Goal: Task Accomplishment & Management: Complete application form

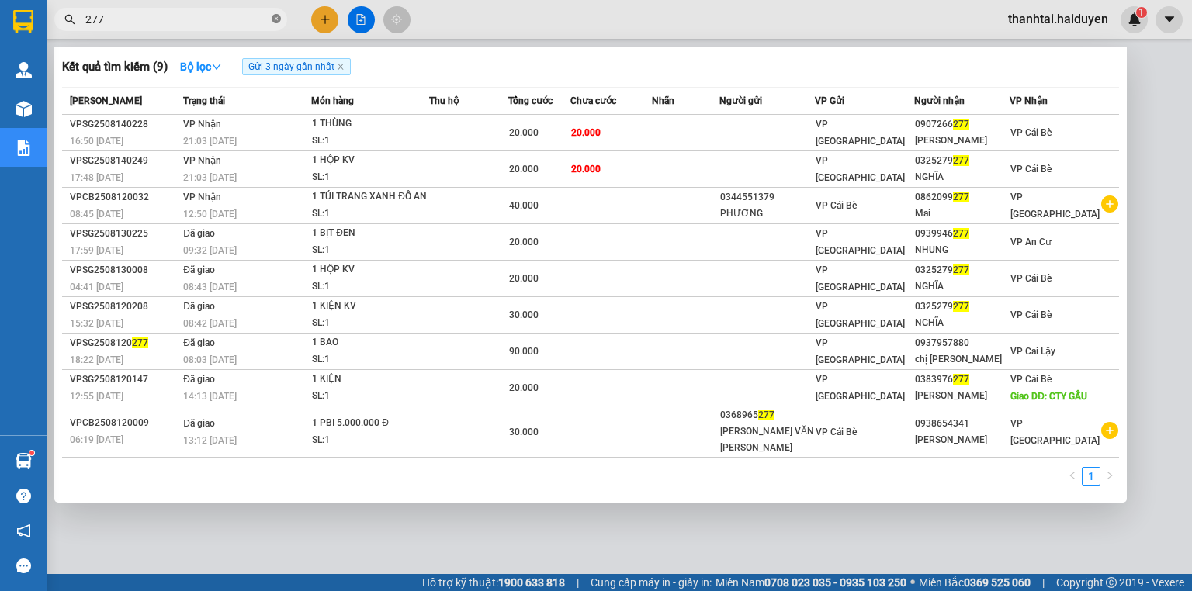
click at [276, 22] on icon "close-circle" at bounding box center [276, 18] width 9 height 9
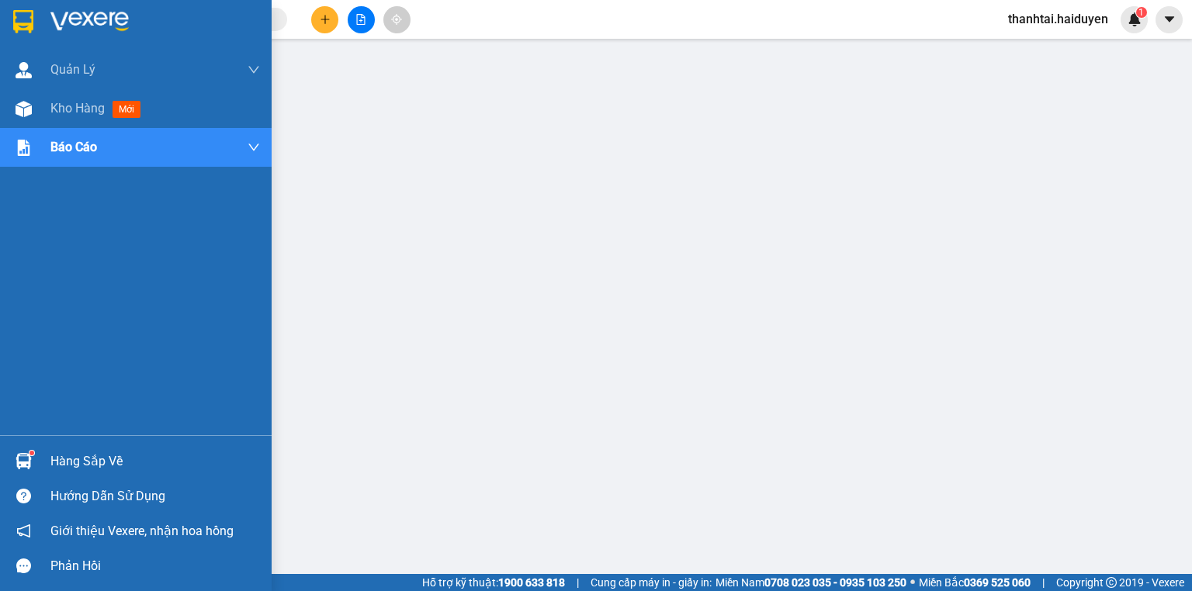
click at [68, 109] on span "Kho hàng" at bounding box center [77, 108] width 54 height 15
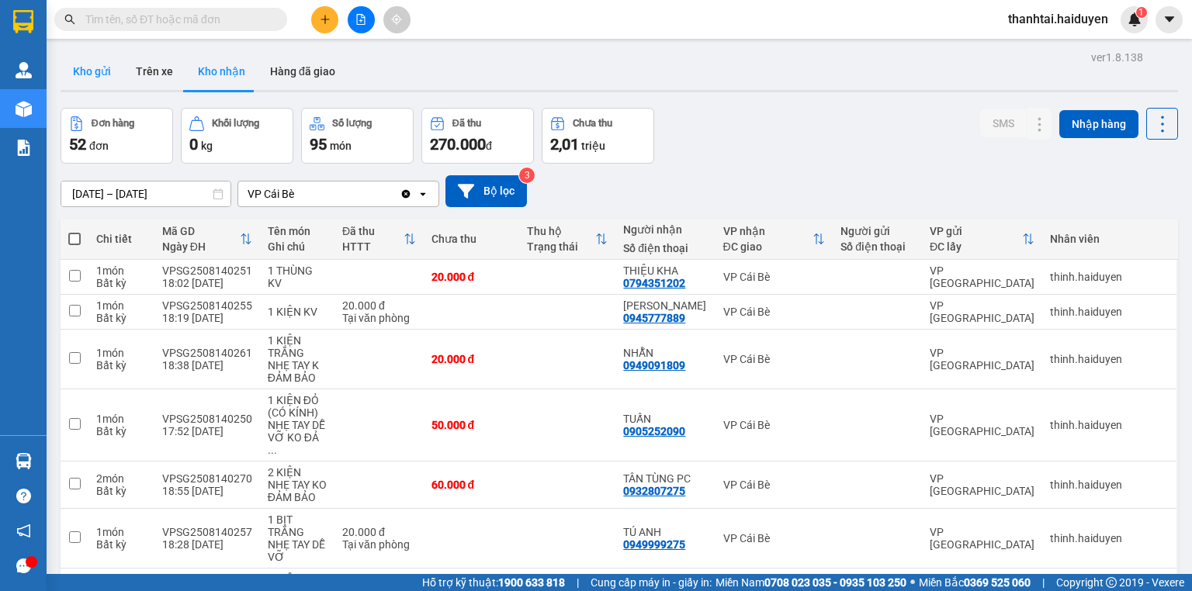
click at [86, 73] on button "Kho gửi" at bounding box center [92, 71] width 63 height 37
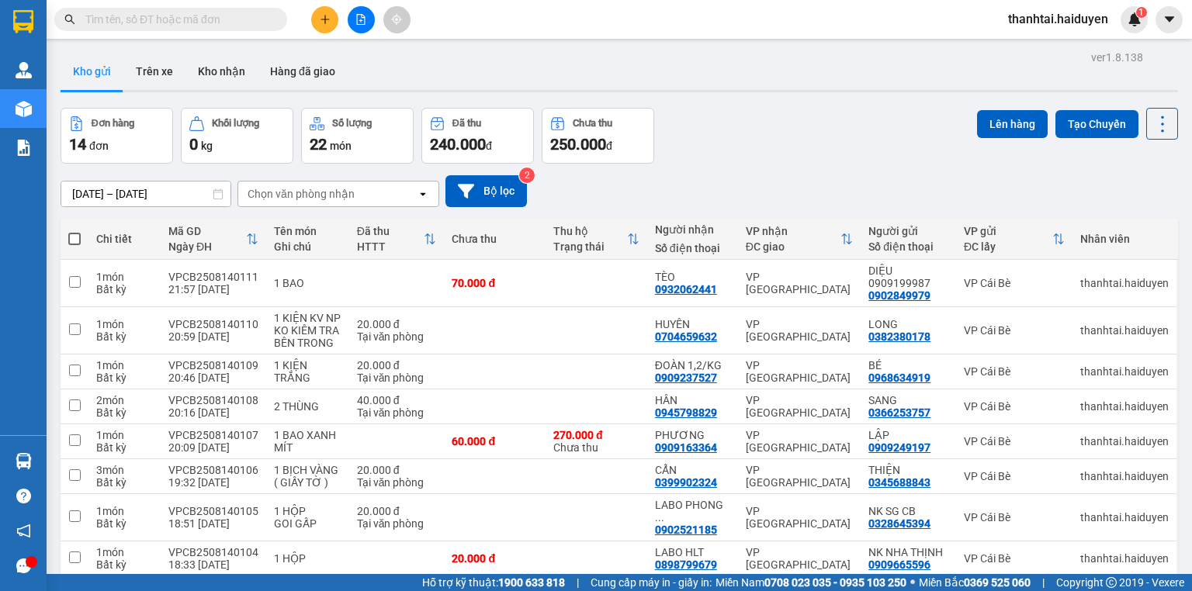
click at [72, 237] on span at bounding box center [74, 239] width 12 height 12
click at [75, 231] on input "checkbox" at bounding box center [75, 231] width 0 height 0
checkbox input "true"
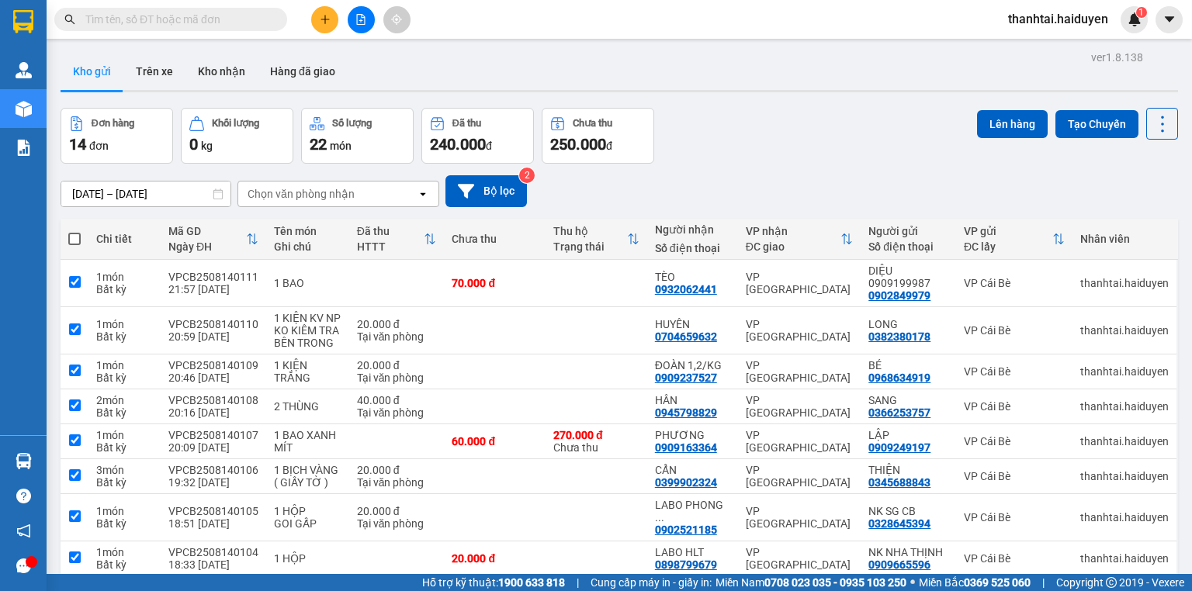
checkbox input "true"
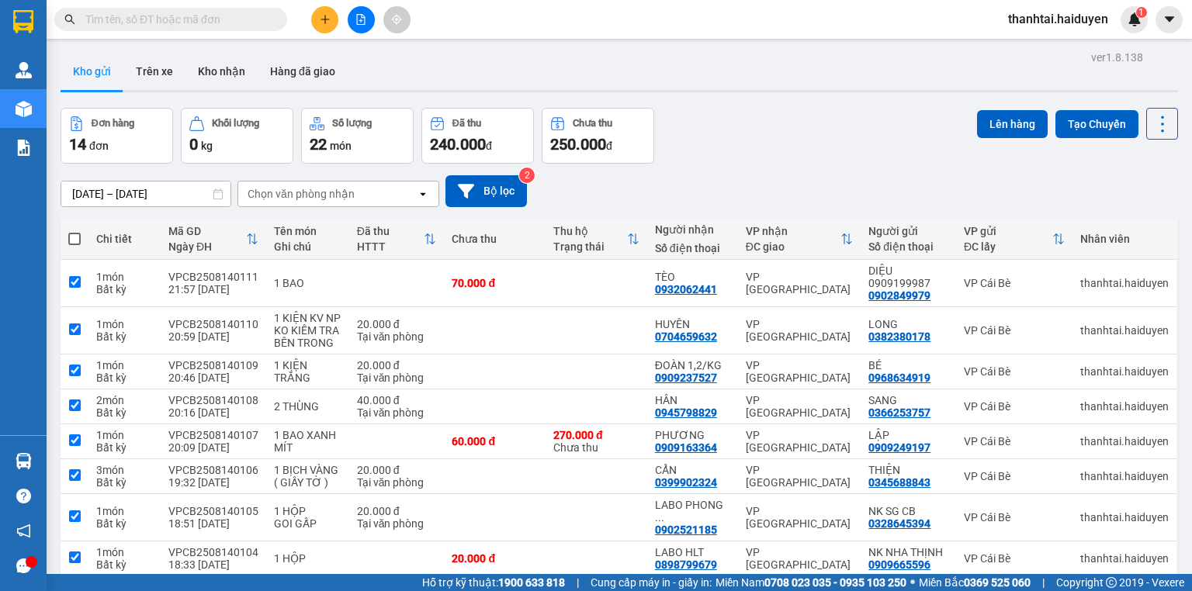
checkbox input "true"
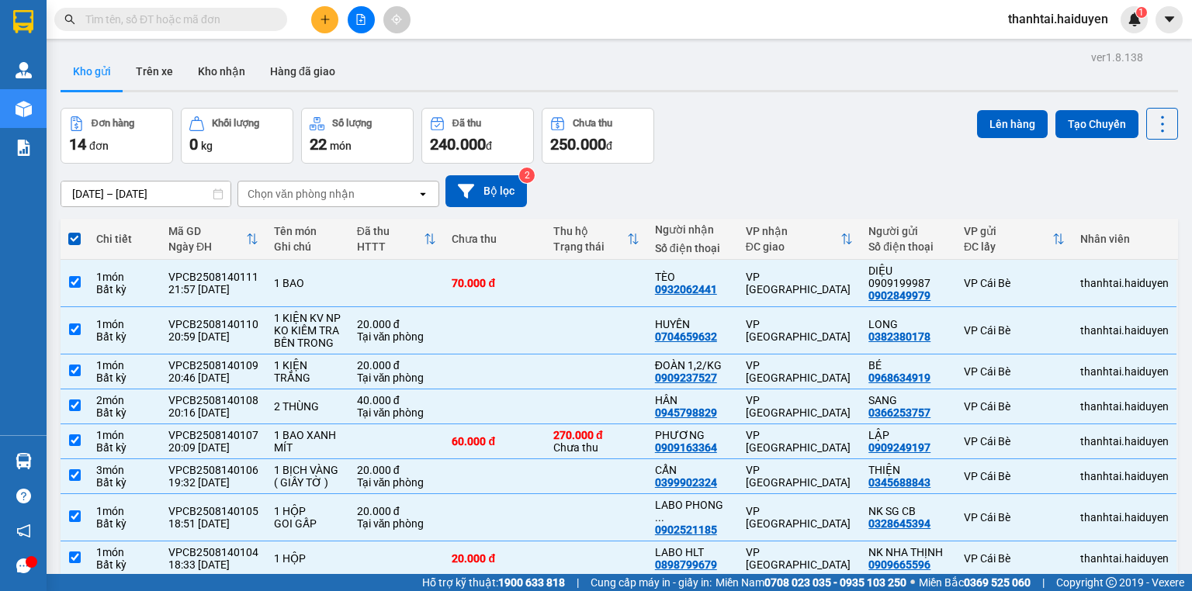
drag, startPoint x: 1013, startPoint y: 108, endPoint x: 1008, endPoint y: 120, distance: 12.8
click at [1012, 108] on div "Lên hàng Tạo Chuyến" at bounding box center [1077, 124] width 201 height 32
click at [1006, 136] on button "Lên hàng" at bounding box center [1012, 124] width 71 height 28
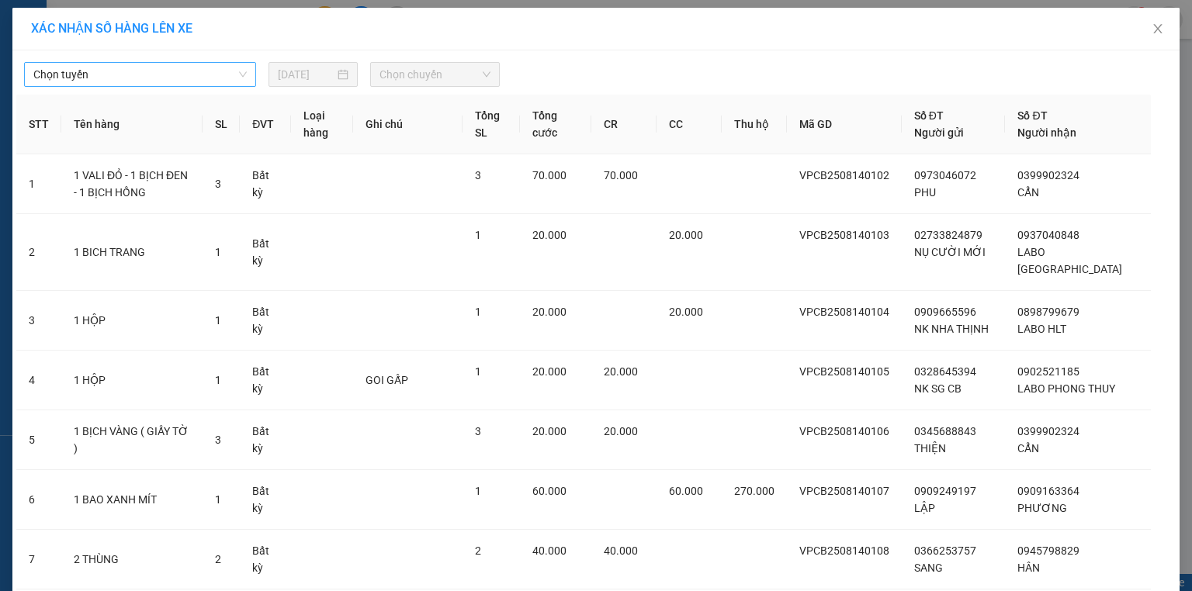
click at [139, 79] on span "Chọn tuyến" at bounding box center [139, 74] width 213 height 23
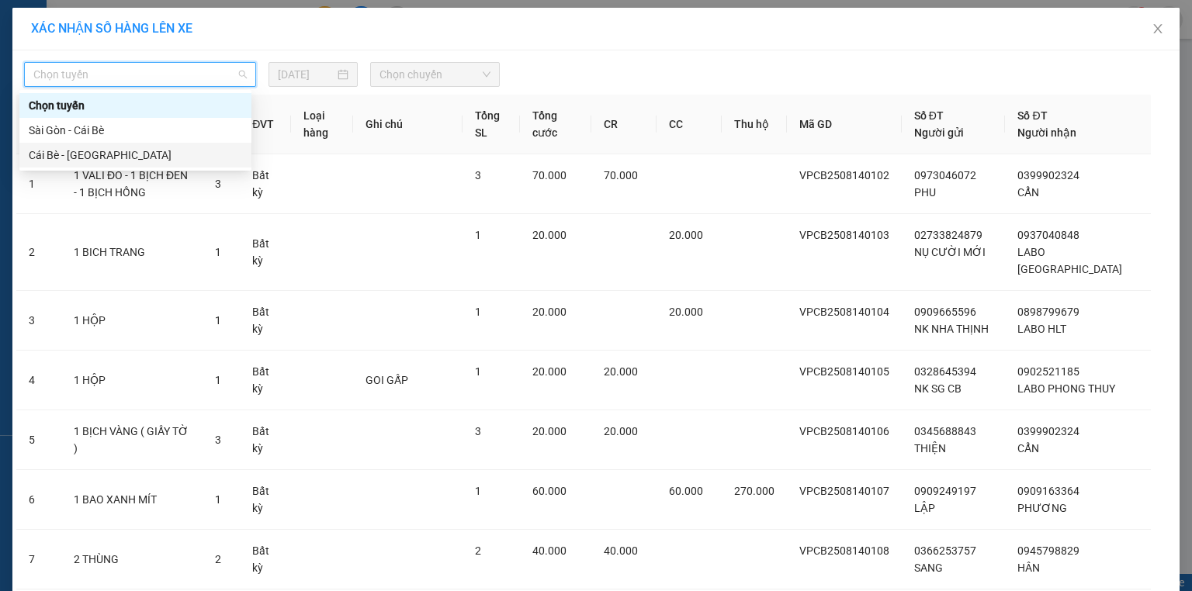
drag, startPoint x: 109, startPoint y: 158, endPoint x: 130, endPoint y: 146, distance: 24.4
click at [110, 158] on div "Cái Bè - [GEOGRAPHIC_DATA]" at bounding box center [135, 155] width 213 height 17
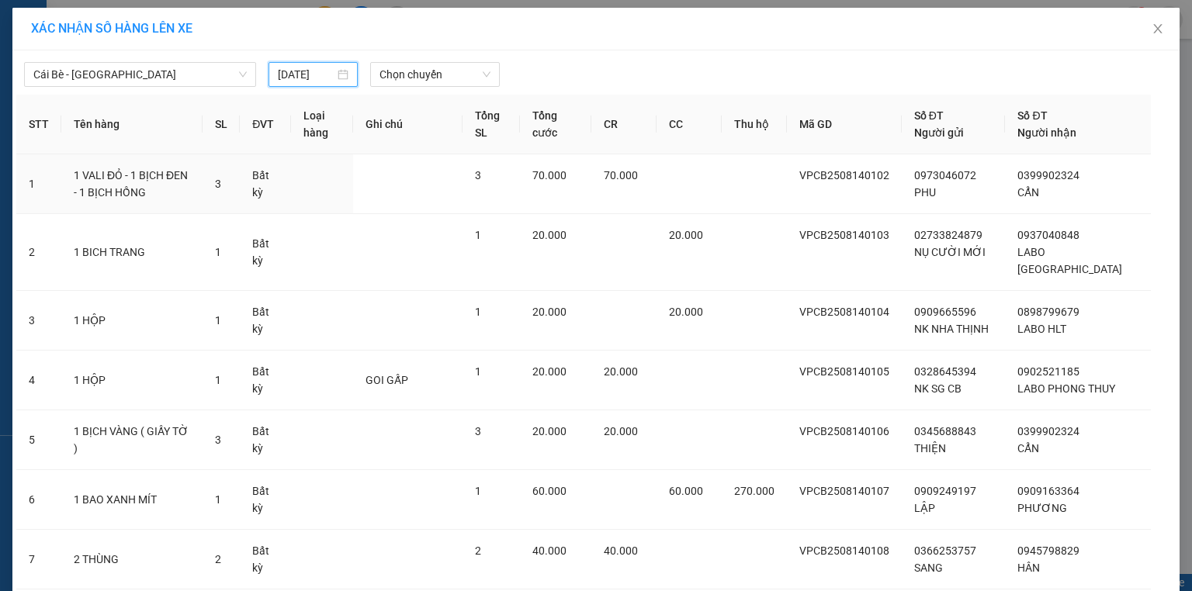
drag, startPoint x: 273, startPoint y: 72, endPoint x: 317, endPoint y: 106, distance: 54.8
click at [278, 74] on input "[DATE]" at bounding box center [306, 74] width 57 height 17
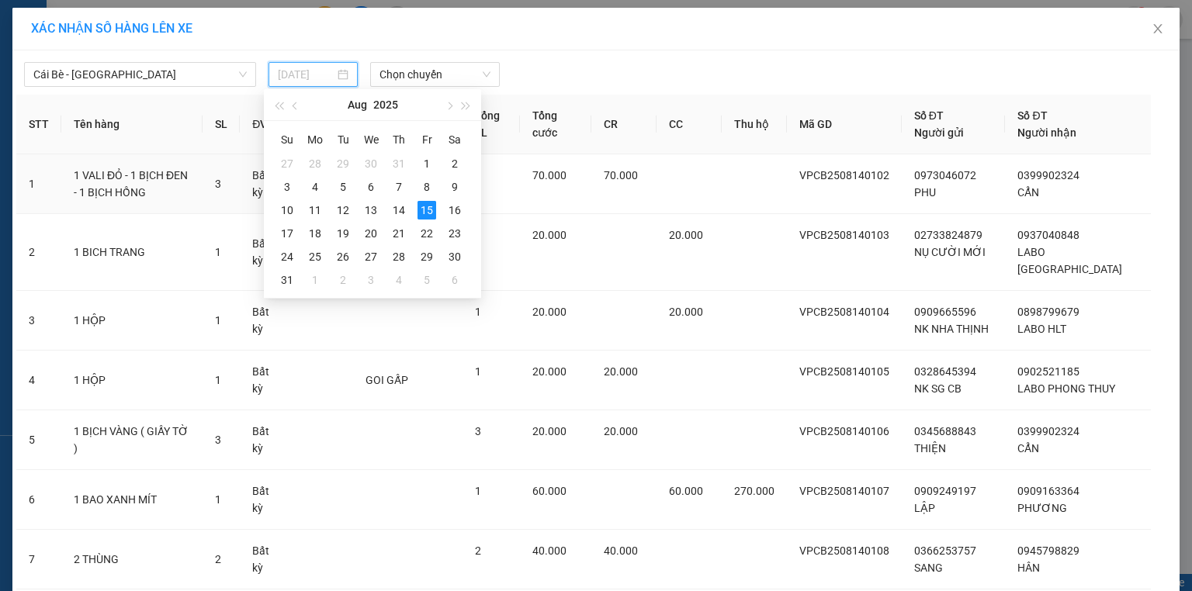
type input "[DATE]"
click at [429, 211] on div "15" at bounding box center [427, 210] width 19 height 19
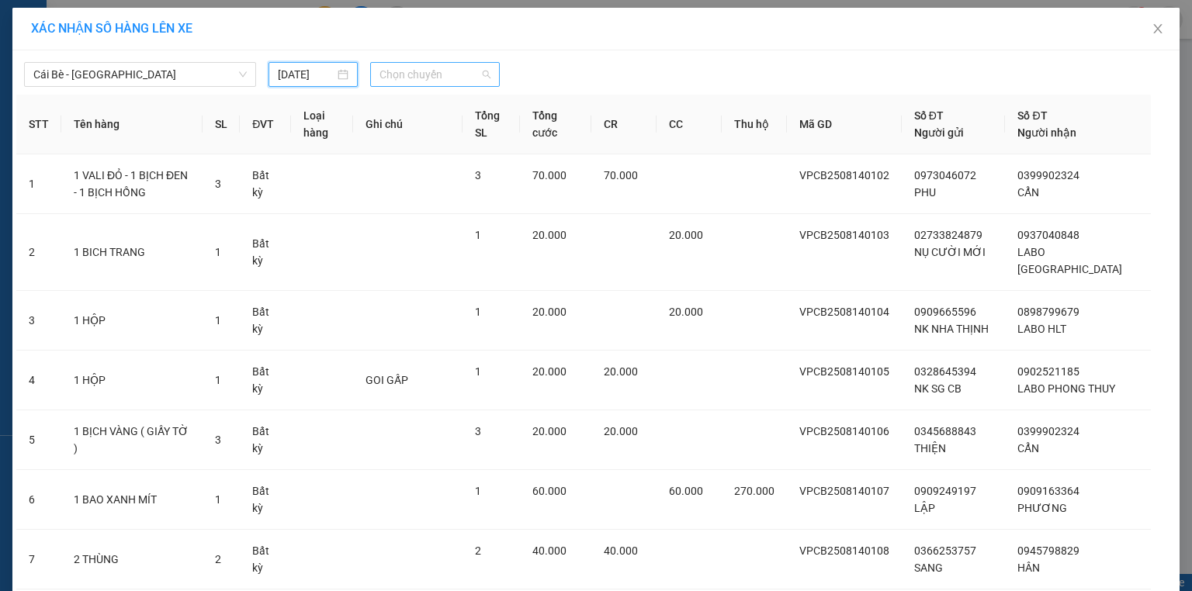
drag, startPoint x: 408, startPoint y: 75, endPoint x: 415, endPoint y: 92, distance: 18.1
click at [410, 81] on span "Chọn chuyến" at bounding box center [436, 74] width 112 height 23
type input "9"
type input "498"
click at [519, 28] on div "XÁC NHẬN SỐ HÀNG LÊN XE" at bounding box center [596, 28] width 1130 height 17
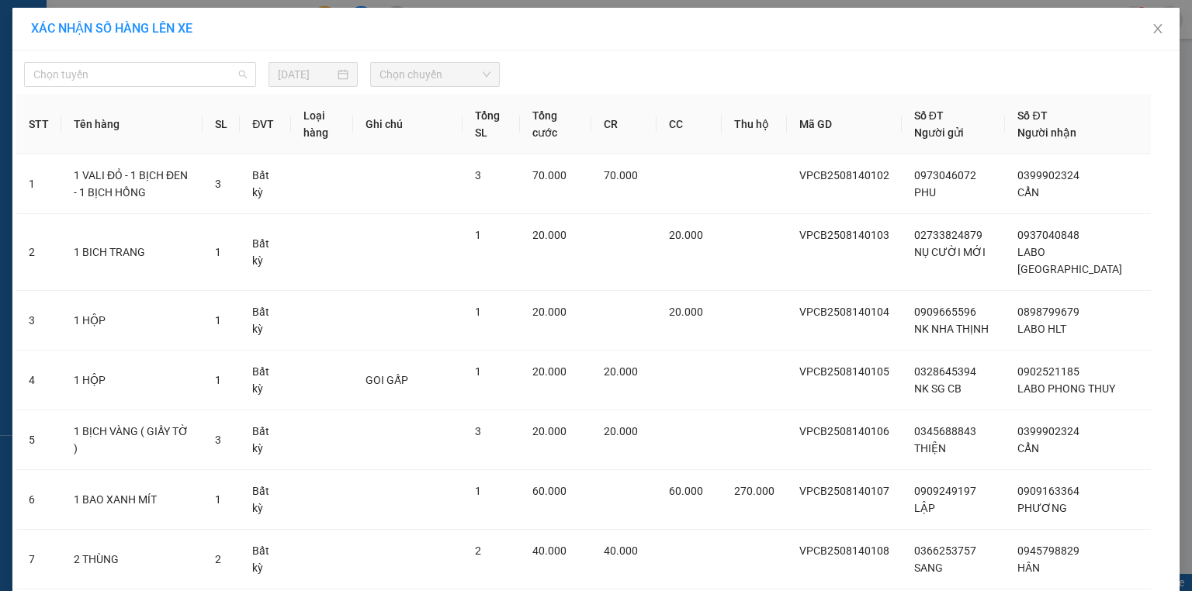
drag, startPoint x: 143, startPoint y: 64, endPoint x: 141, endPoint y: 96, distance: 31.9
click at [143, 70] on span "Chọn tuyến" at bounding box center [139, 74] width 213 height 23
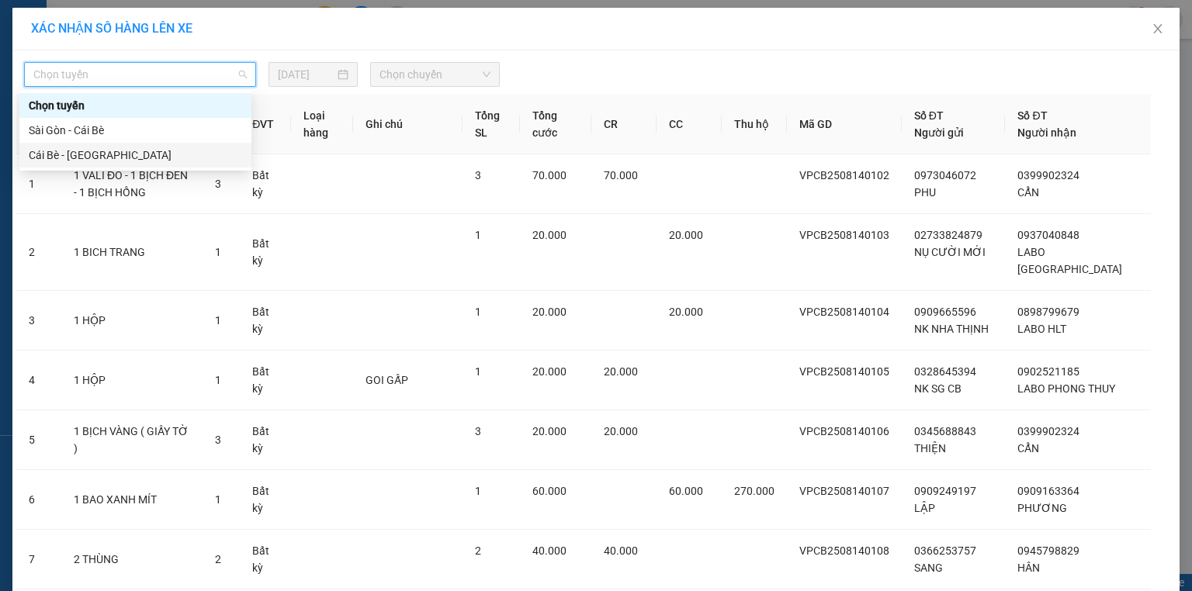
click at [109, 165] on div "Cái Bè - [GEOGRAPHIC_DATA]" at bounding box center [135, 155] width 232 height 25
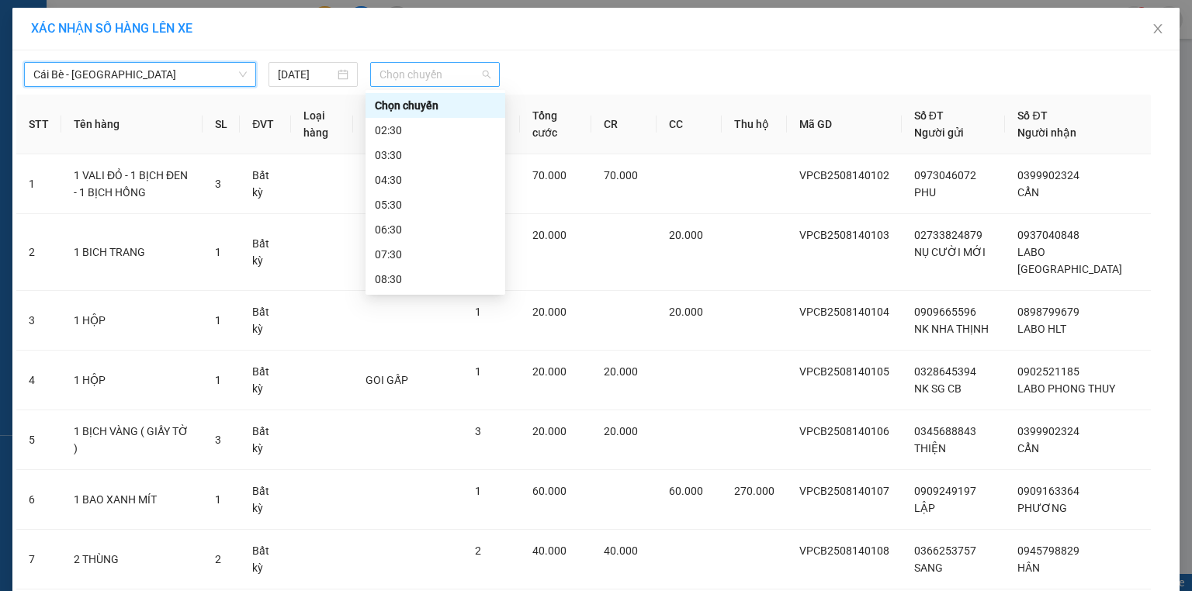
drag, startPoint x: 408, startPoint y: 76, endPoint x: 422, endPoint y: 96, distance: 25.0
click at [411, 78] on span "Chọn chuyến" at bounding box center [436, 74] width 112 height 23
click at [416, 128] on div "02:30" at bounding box center [435, 130] width 121 height 17
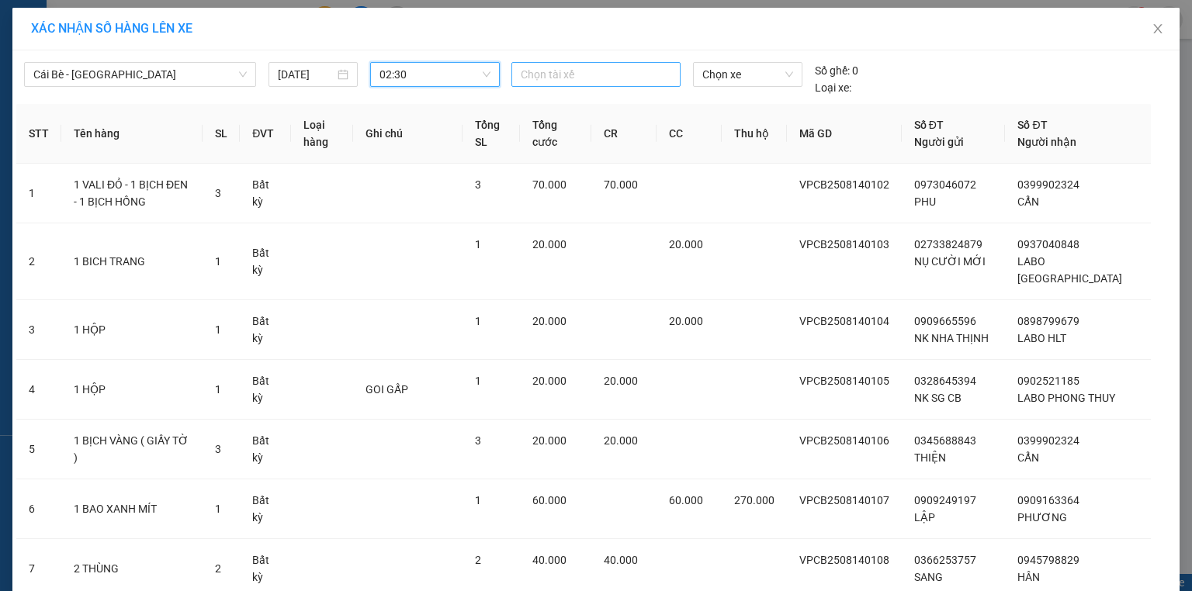
click at [553, 71] on div at bounding box center [595, 74] width 161 height 19
type input "5"
type input "4"
type input "98"
drag, startPoint x: 274, startPoint y: 17, endPoint x: 215, endPoint y: 31, distance: 60.6
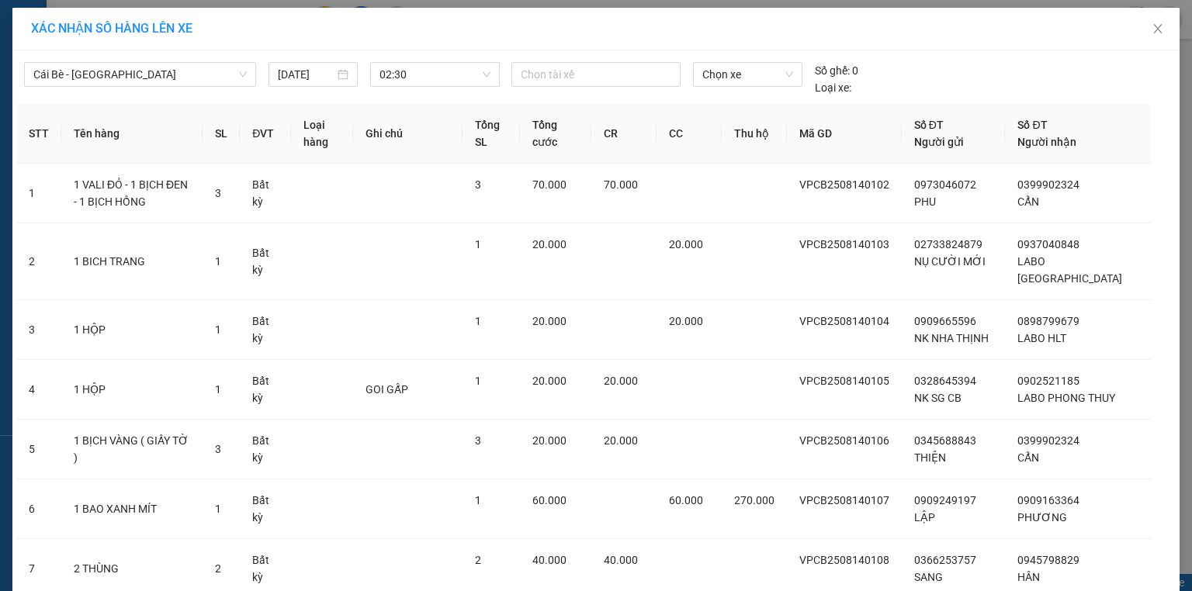
click at [274, 19] on div "XÁC NHẬN SỐ HÀNG LÊN XE" at bounding box center [595, 29] width 1167 height 43
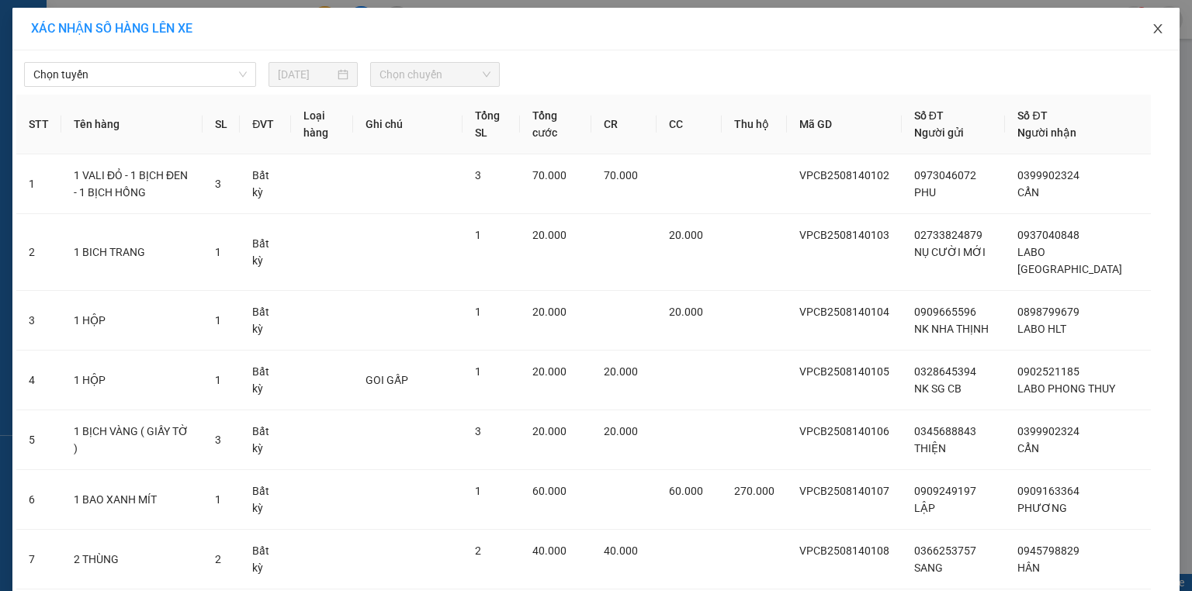
click at [1152, 28] on icon "close" at bounding box center [1158, 29] width 12 height 12
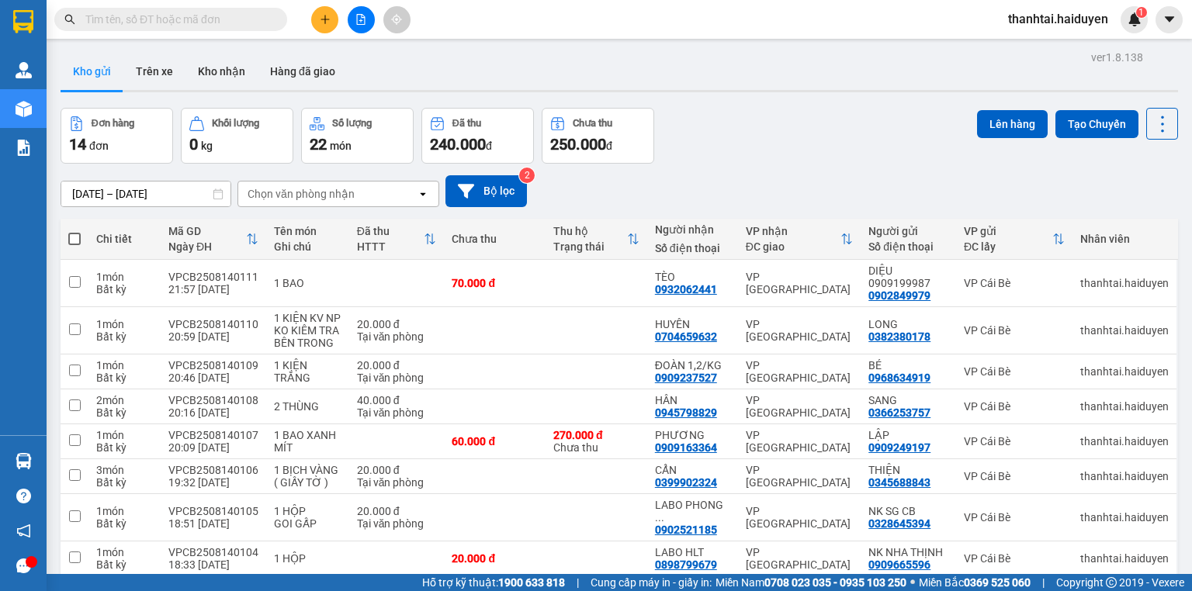
click at [78, 237] on span at bounding box center [74, 239] width 12 height 12
click at [75, 231] on input "checkbox" at bounding box center [75, 231] width 0 height 0
checkbox input "true"
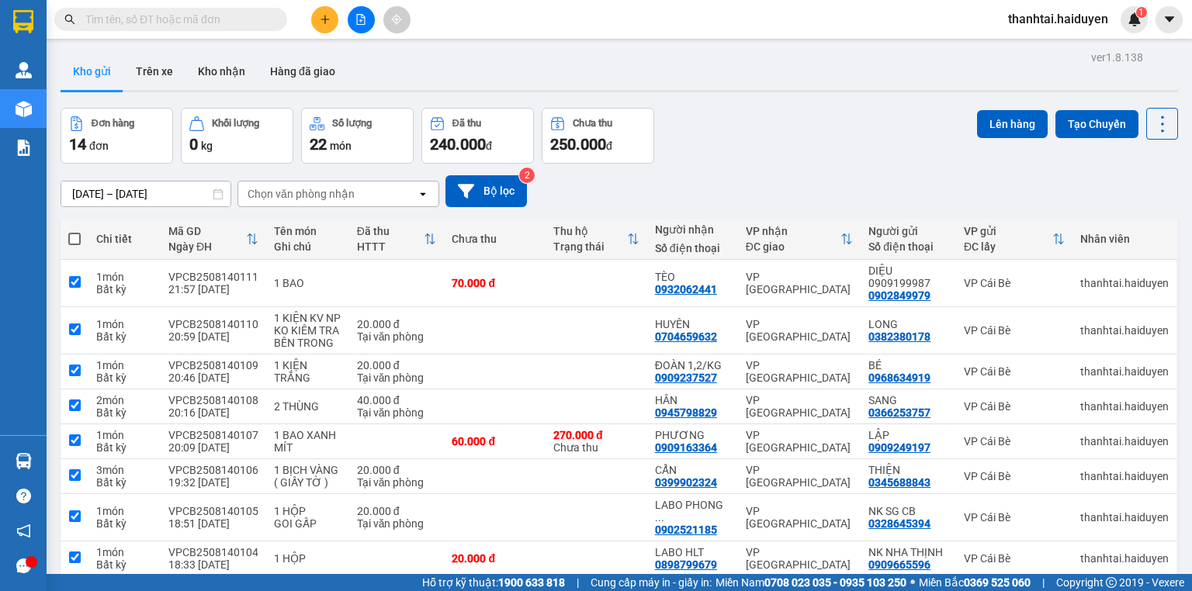
checkbox input "true"
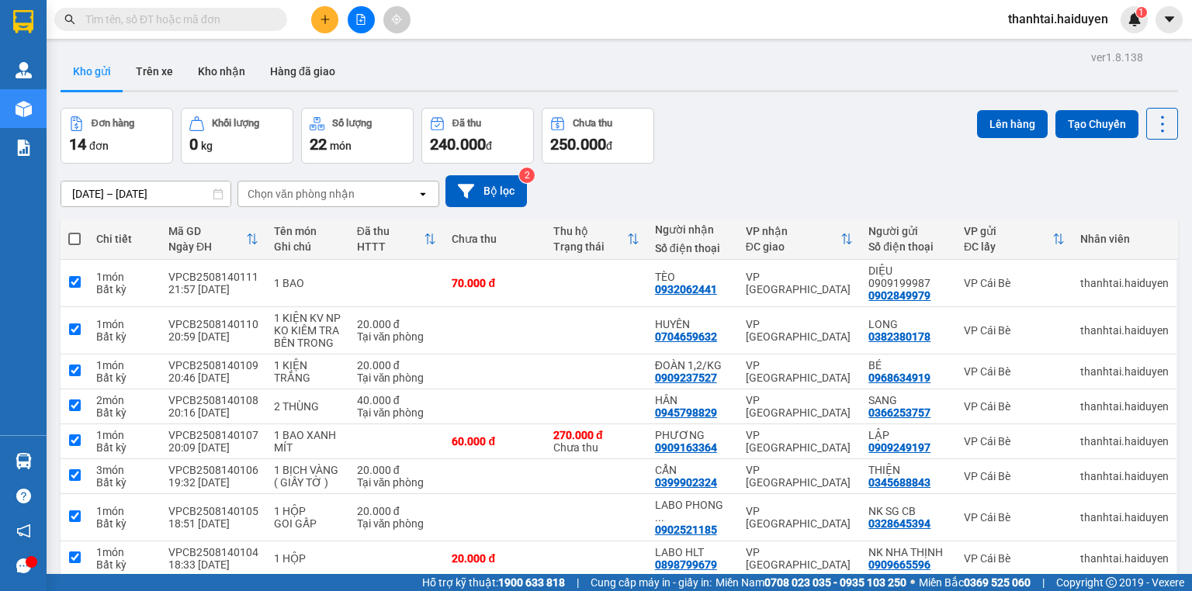
checkbox input "true"
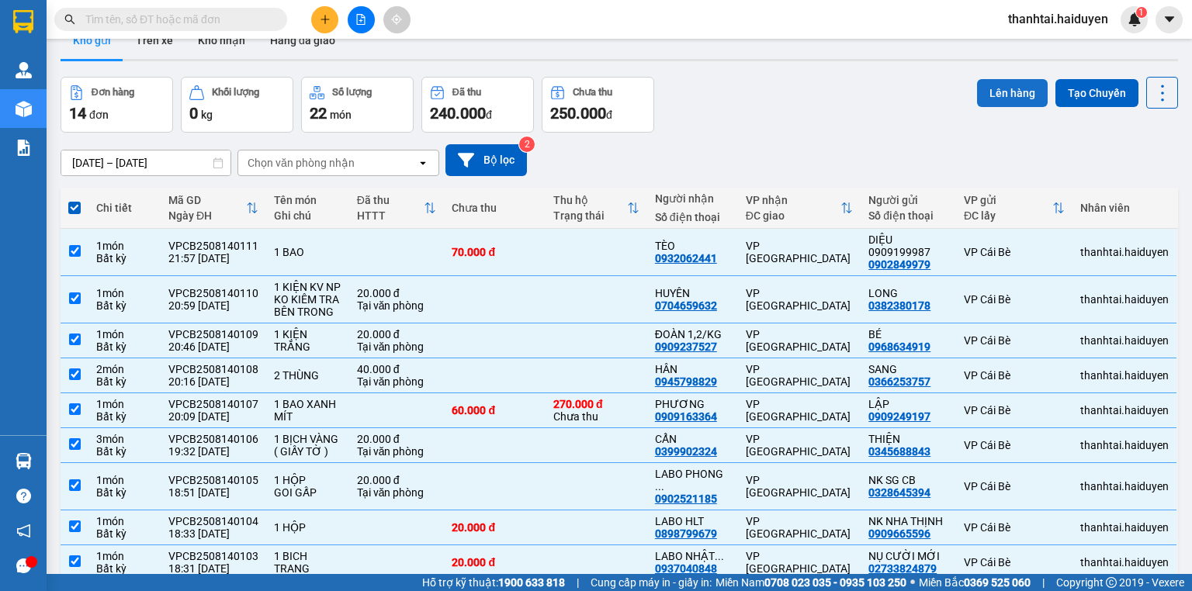
scroll to position [9, 0]
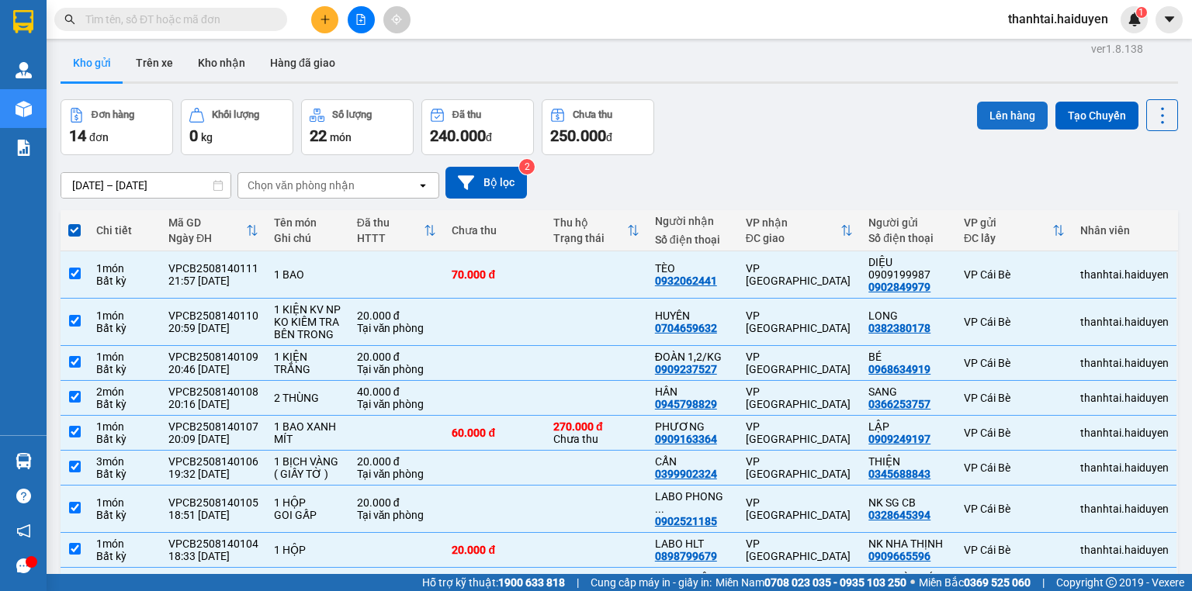
click at [999, 113] on button "Lên hàng" at bounding box center [1012, 116] width 71 height 28
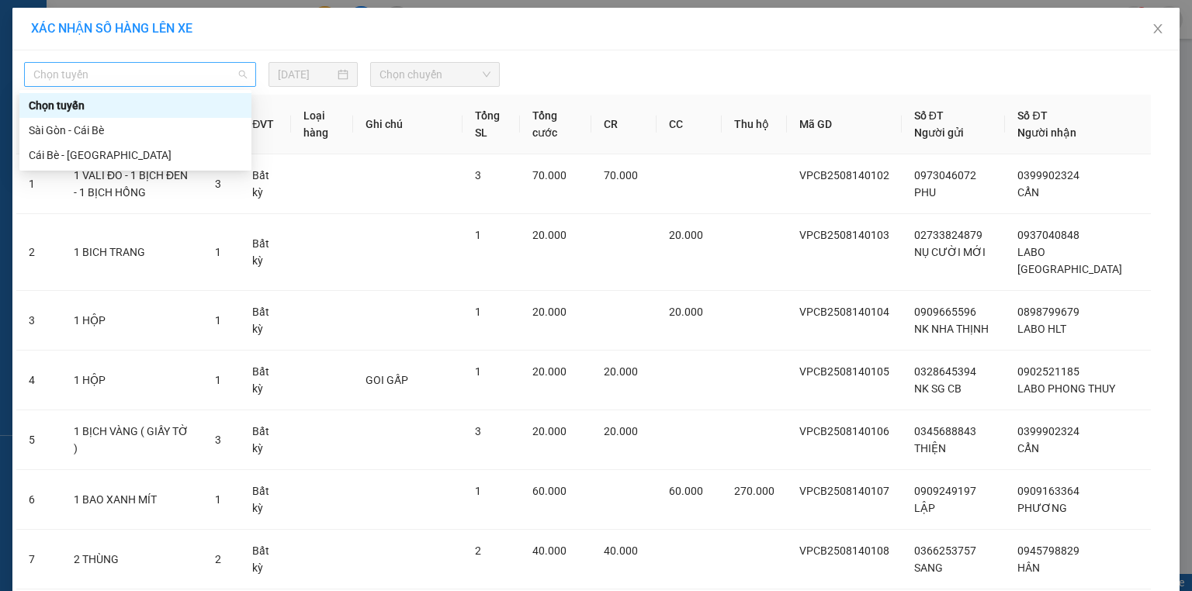
click at [145, 80] on span "Chọn tuyến" at bounding box center [139, 74] width 213 height 23
drag, startPoint x: 99, startPoint y: 156, endPoint x: 121, endPoint y: 151, distance: 22.4
click at [102, 156] on div "Cái Bè - [GEOGRAPHIC_DATA]" at bounding box center [135, 155] width 213 height 17
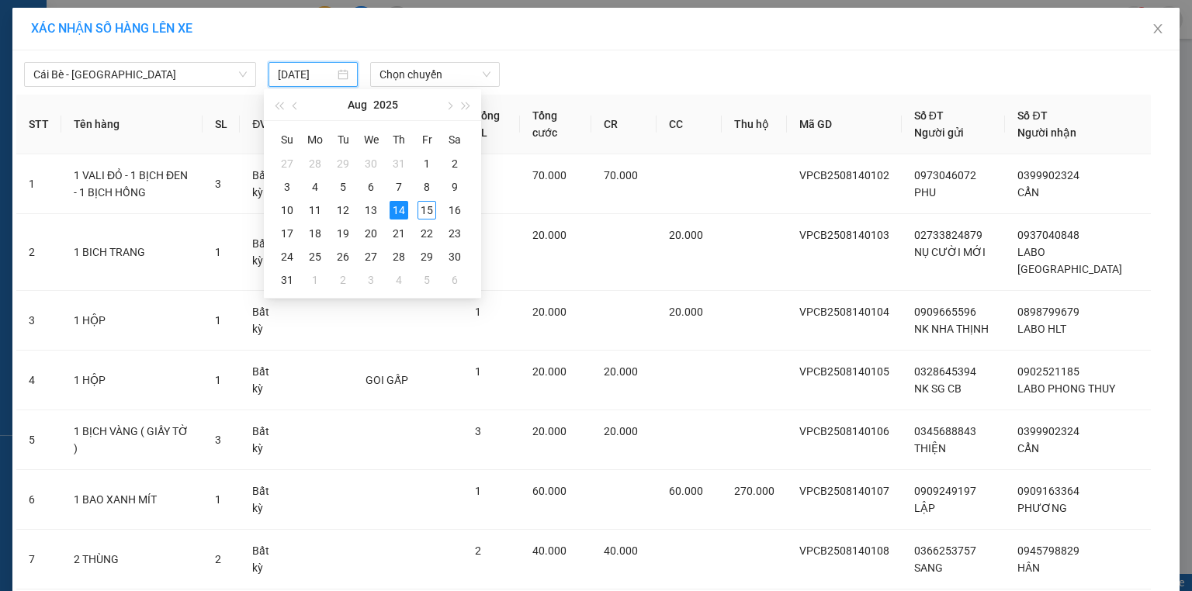
click at [312, 75] on input "14/08/2025" at bounding box center [306, 74] width 57 height 17
click at [422, 210] on div "15" at bounding box center [427, 210] width 19 height 19
type input "[DATE]"
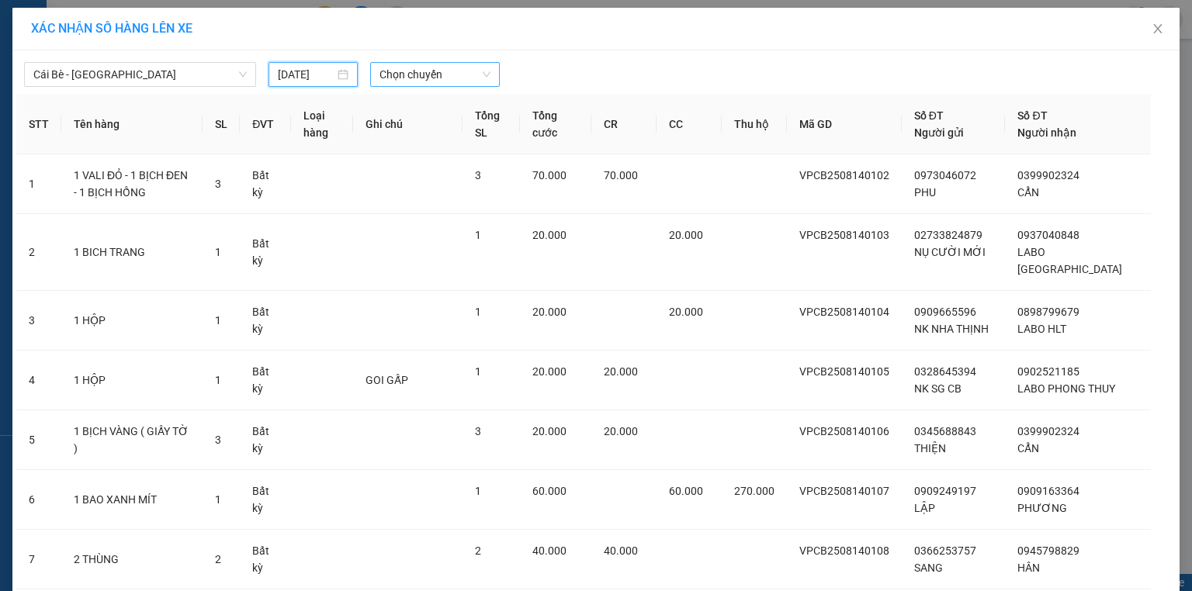
click at [394, 71] on span "Chọn chuyến" at bounding box center [436, 74] width 112 height 23
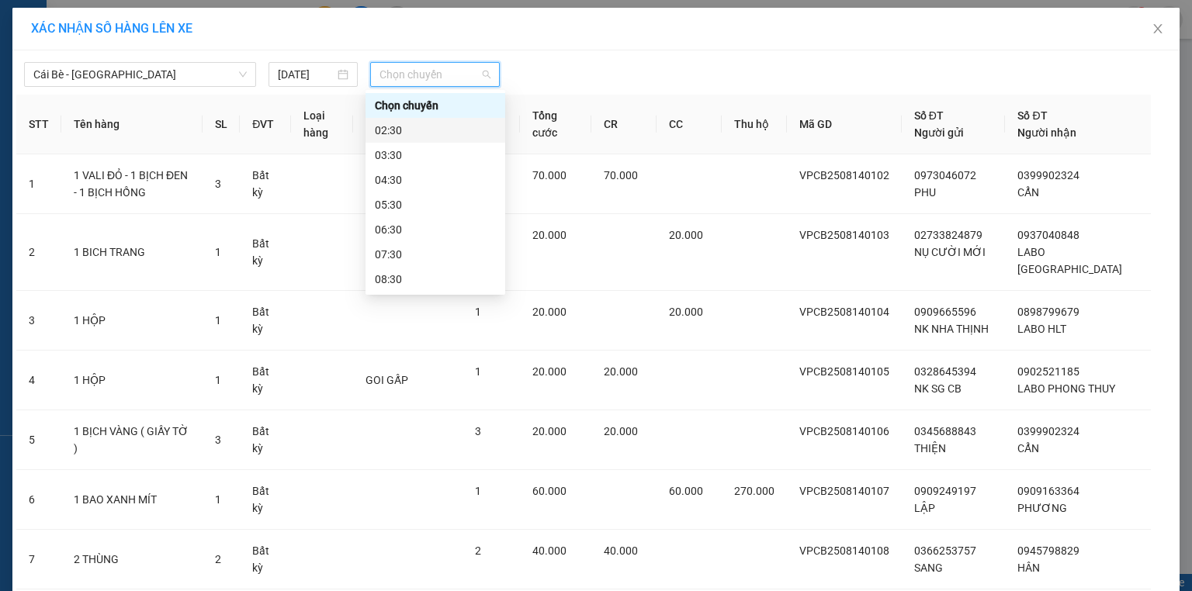
click at [412, 127] on div "02:30" at bounding box center [435, 130] width 121 height 17
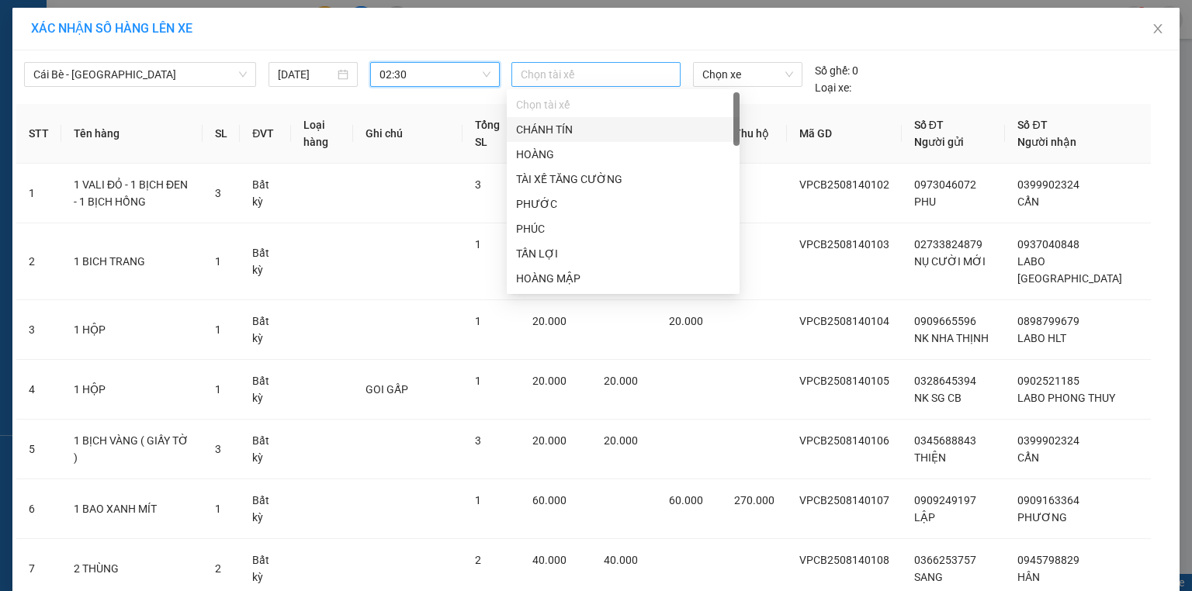
click at [571, 68] on div at bounding box center [595, 74] width 161 height 19
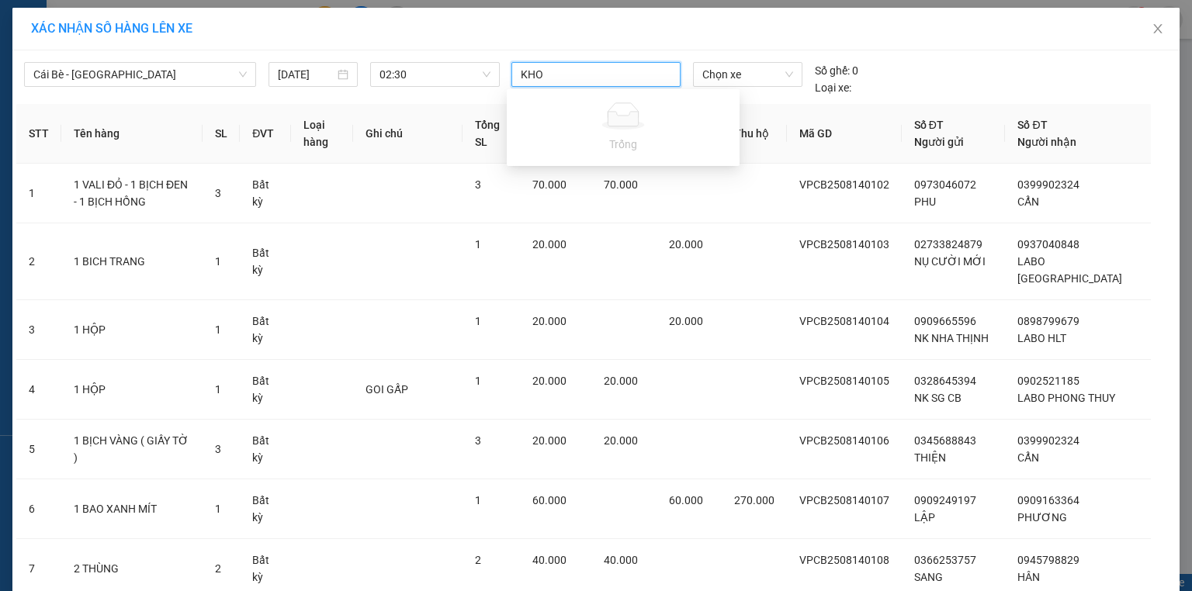
type input "KHOA"
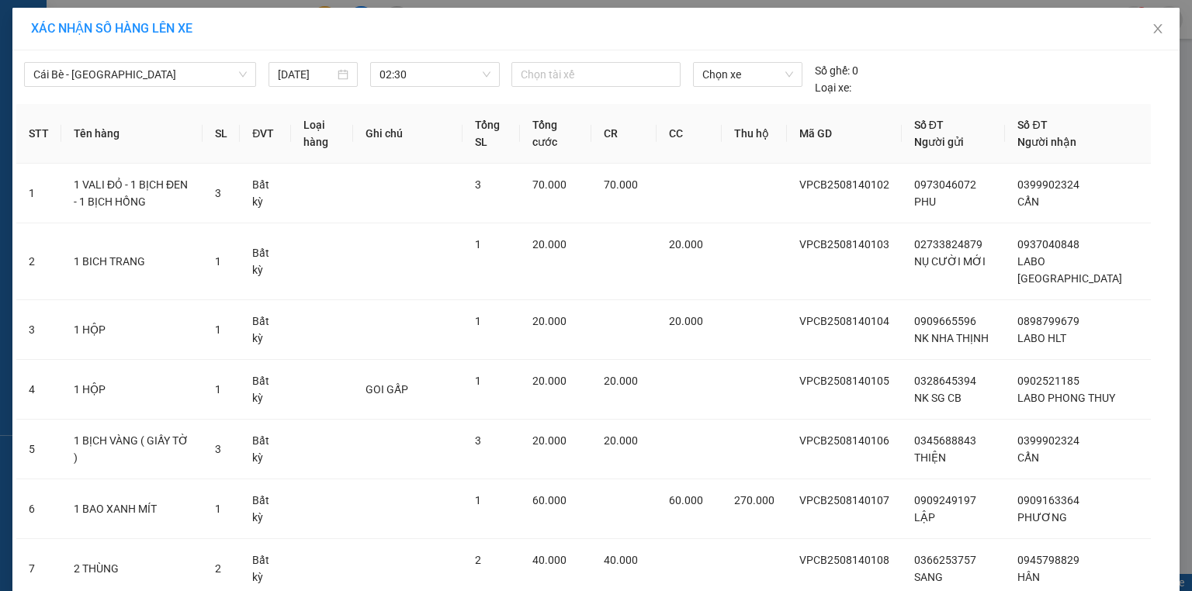
click at [826, 50] on div "Cái Bè - Sài Gòn 15/08/2025 02:30 Chọn tài xế Chọn xe Số ghế: 0 Loại xe: STT Tê…" at bounding box center [595, 470] width 1167 height 840
click at [1152, 26] on icon "close" at bounding box center [1158, 29] width 12 height 12
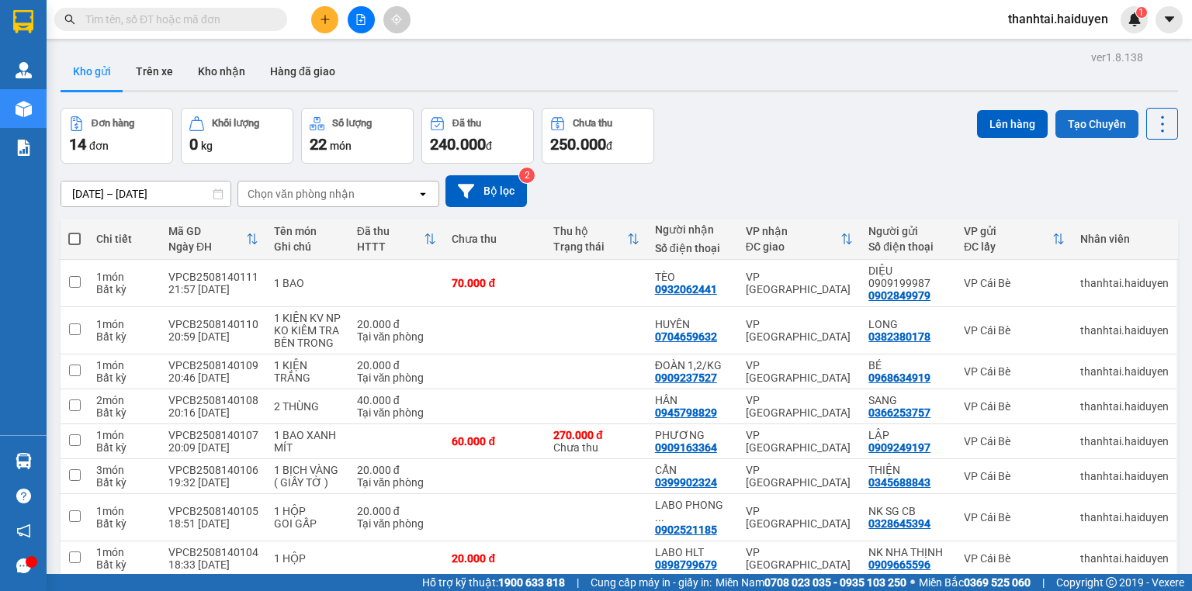
click at [1095, 125] on button "Tạo Chuyến" at bounding box center [1097, 124] width 83 height 28
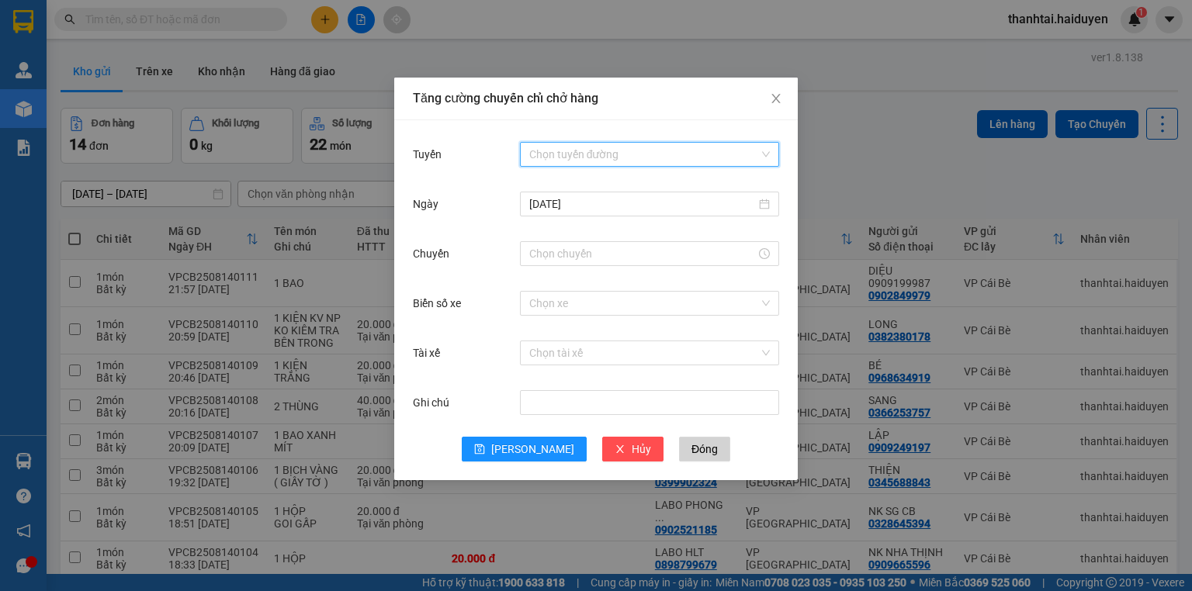
click at [618, 151] on input "Tuyến" at bounding box center [644, 154] width 230 height 23
drag, startPoint x: 564, startPoint y: 209, endPoint x: 578, endPoint y: 186, distance: 26.8
click at [568, 208] on div "Cái Bè - [GEOGRAPHIC_DATA]" at bounding box center [649, 210] width 241 height 17
drag, startPoint x: 577, startPoint y: 202, endPoint x: 571, endPoint y: 191, distance: 12.1
click at [575, 203] on input "14/08/2025" at bounding box center [642, 204] width 227 height 17
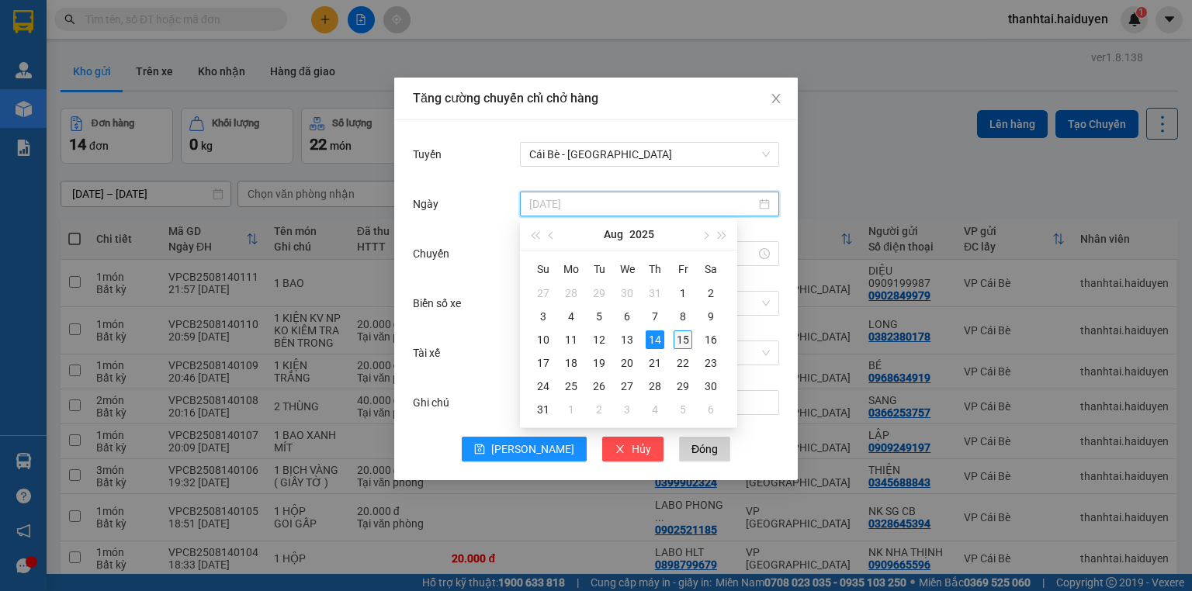
type input "[DATE]"
click at [680, 336] on div "15" at bounding box center [683, 340] width 19 height 19
click at [680, 336] on div "Biển số xe Chọn xe" at bounding box center [596, 313] width 366 height 50
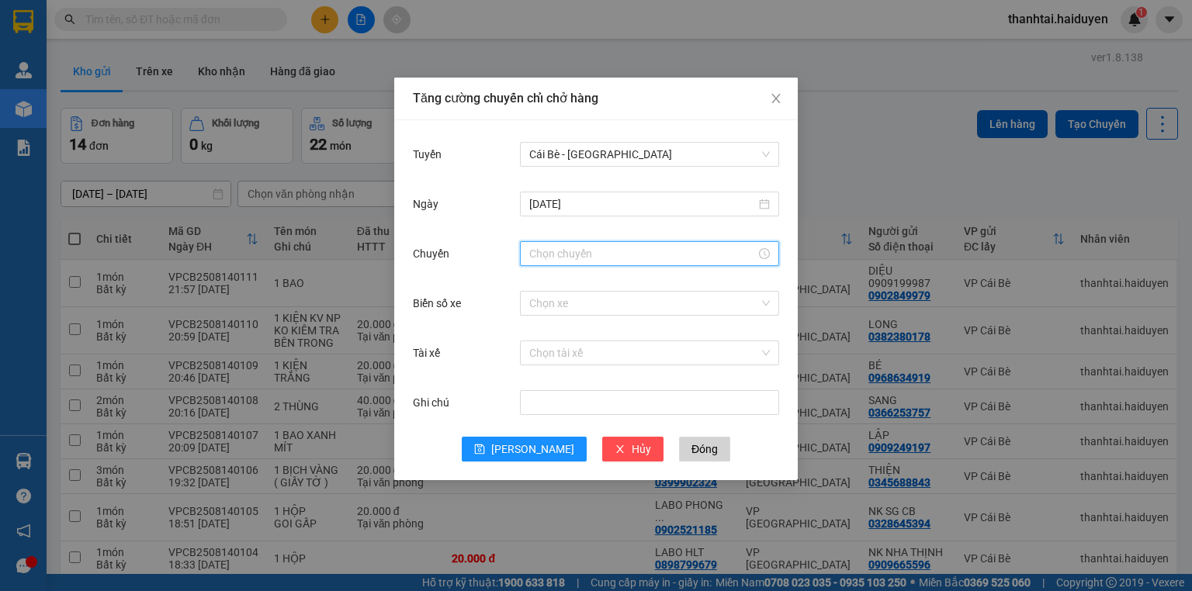
click at [571, 255] on input "Chuyến" at bounding box center [642, 253] width 227 height 17
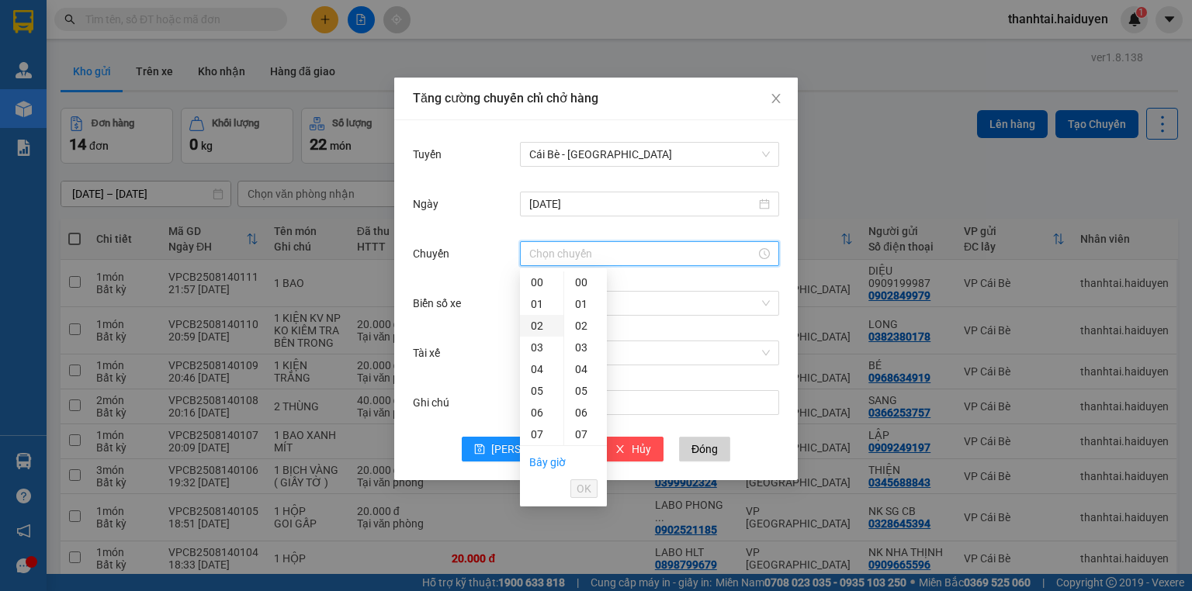
click at [532, 323] on div "02" at bounding box center [541, 326] width 43 height 22
click at [579, 372] on div "30" at bounding box center [585, 376] width 43 height 22
type input "02:30"
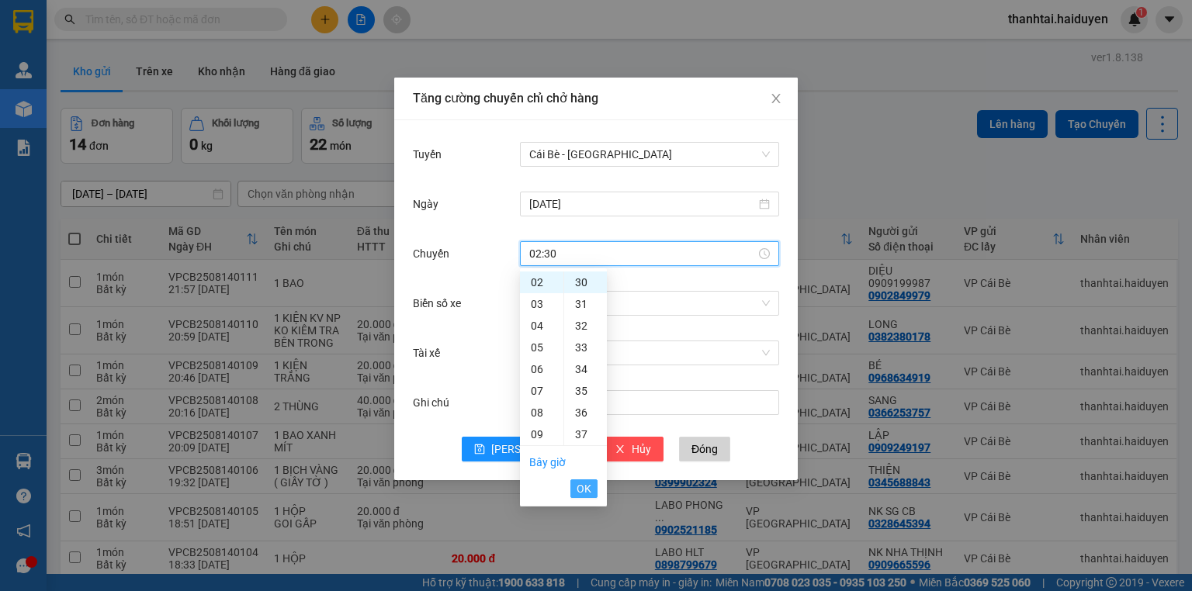
click at [587, 490] on span "OK" at bounding box center [584, 488] width 15 height 17
click at [587, 490] on div "Tăng cường chuyến chỉ chở hàng Tuyến Cái Bè - Sài Gòn Ngày 15/08/2025 Chuyến 02…" at bounding box center [596, 295] width 1192 height 591
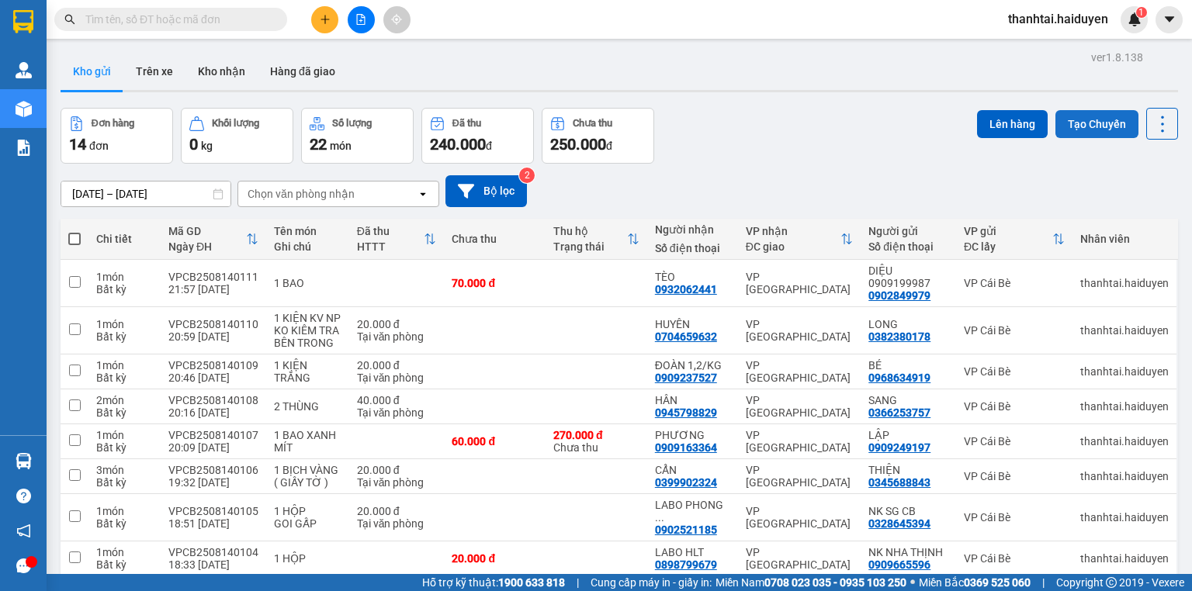
click at [1101, 126] on button "Tạo Chuyến" at bounding box center [1097, 124] width 83 height 28
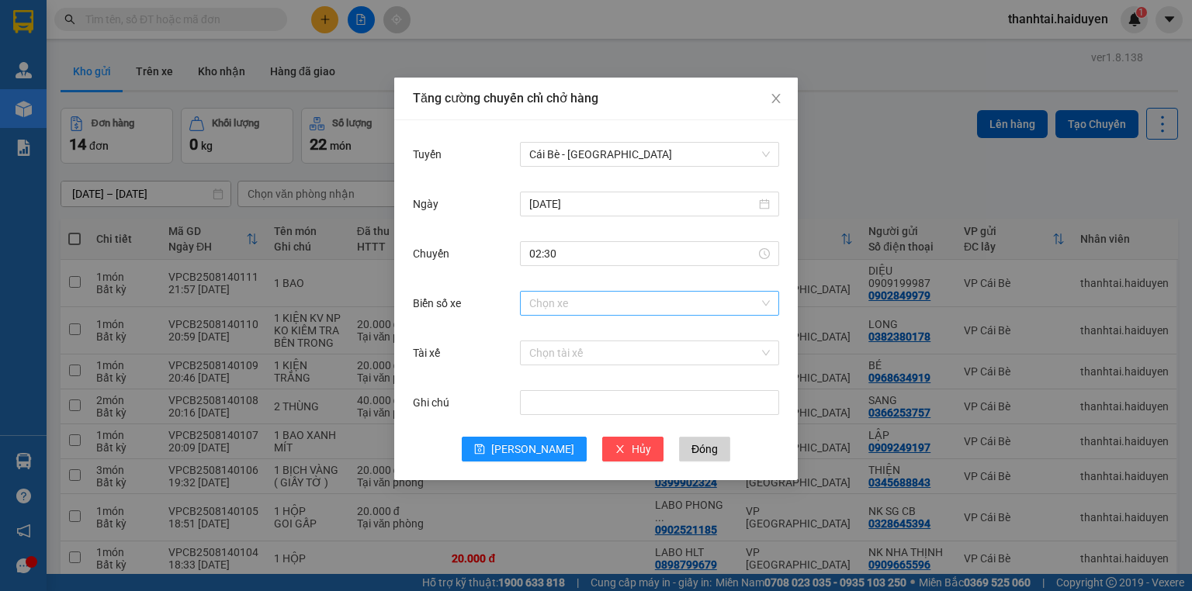
click at [553, 304] on input "Biển số xe" at bounding box center [644, 303] width 230 height 23
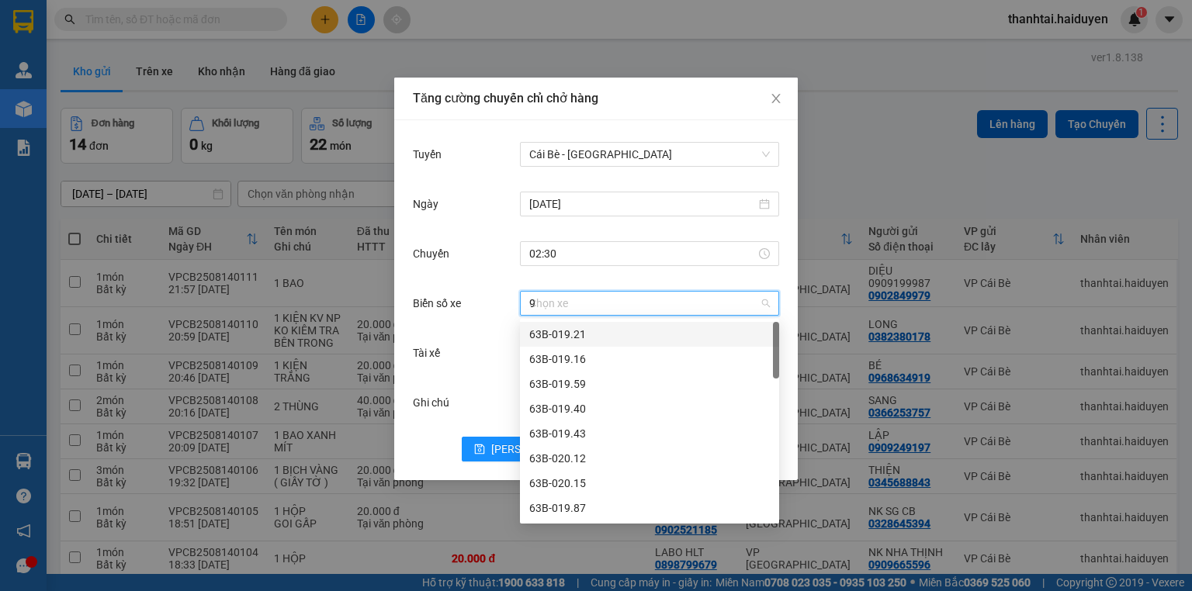
type input "98"
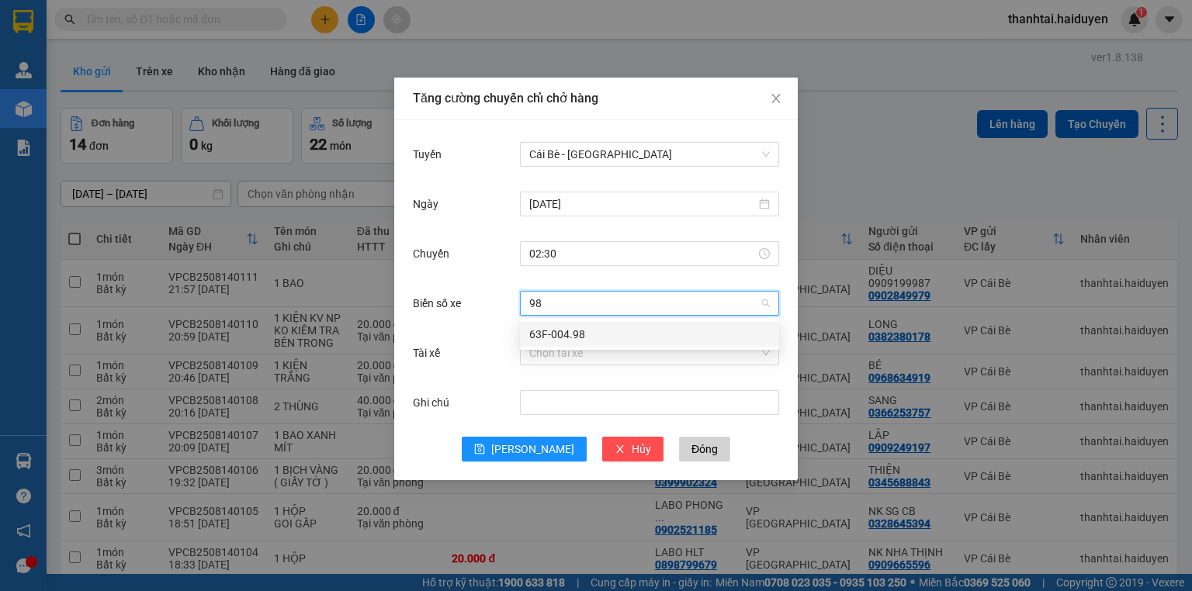
drag, startPoint x: 650, startPoint y: 335, endPoint x: 651, endPoint y: 320, distance: 15.6
click at [652, 335] on div "63F-004.98" at bounding box center [649, 334] width 241 height 17
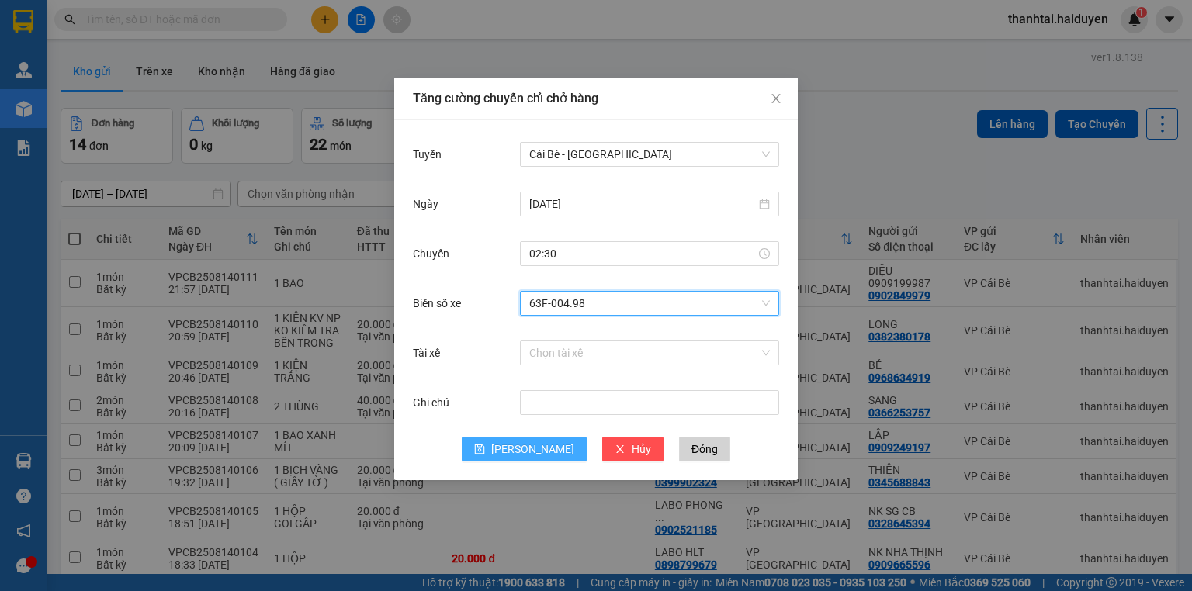
click at [526, 445] on span "Lưu" at bounding box center [532, 449] width 83 height 17
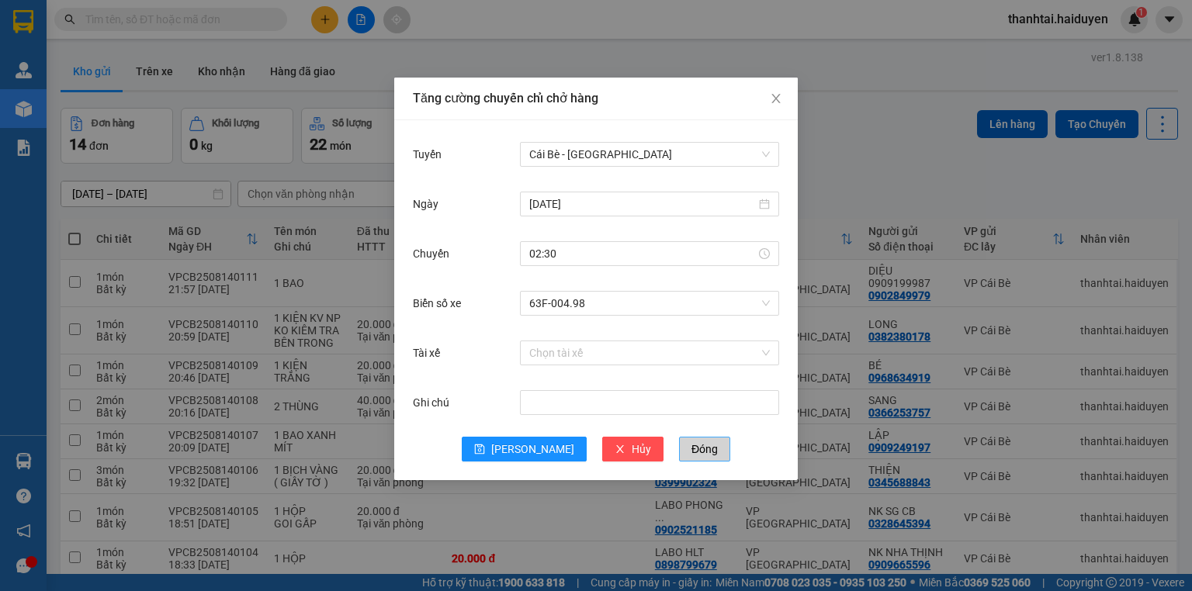
click at [692, 447] on span "Đóng" at bounding box center [705, 449] width 26 height 17
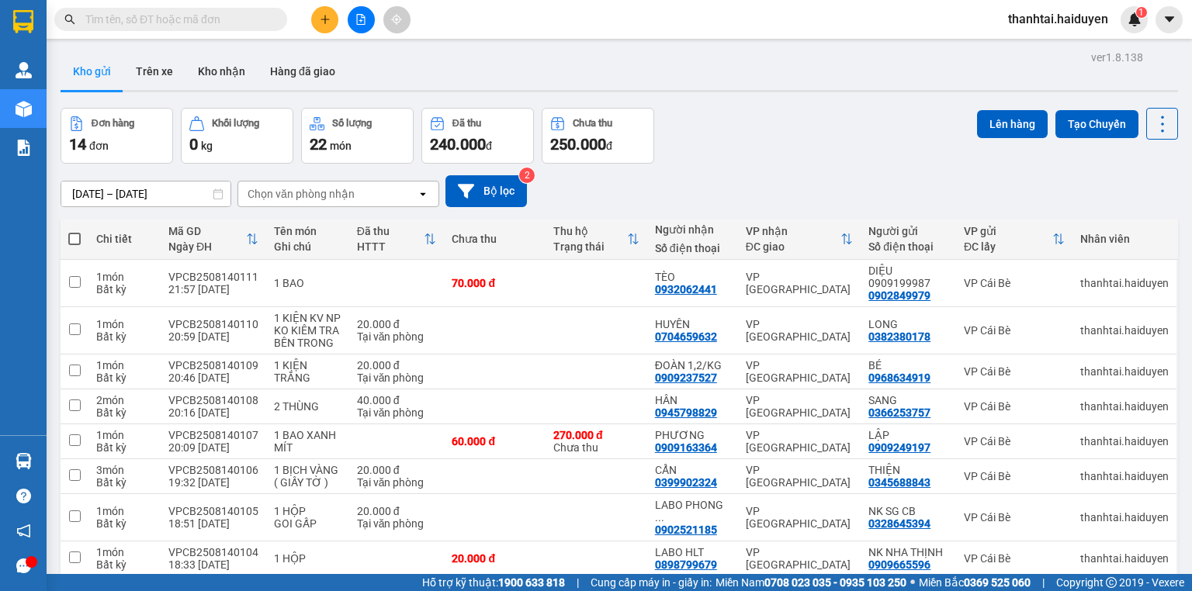
click at [81, 234] on th at bounding box center [75, 239] width 28 height 41
click at [76, 238] on span at bounding box center [74, 239] width 12 height 12
click at [75, 231] on input "checkbox" at bounding box center [75, 231] width 0 height 0
checkbox input "true"
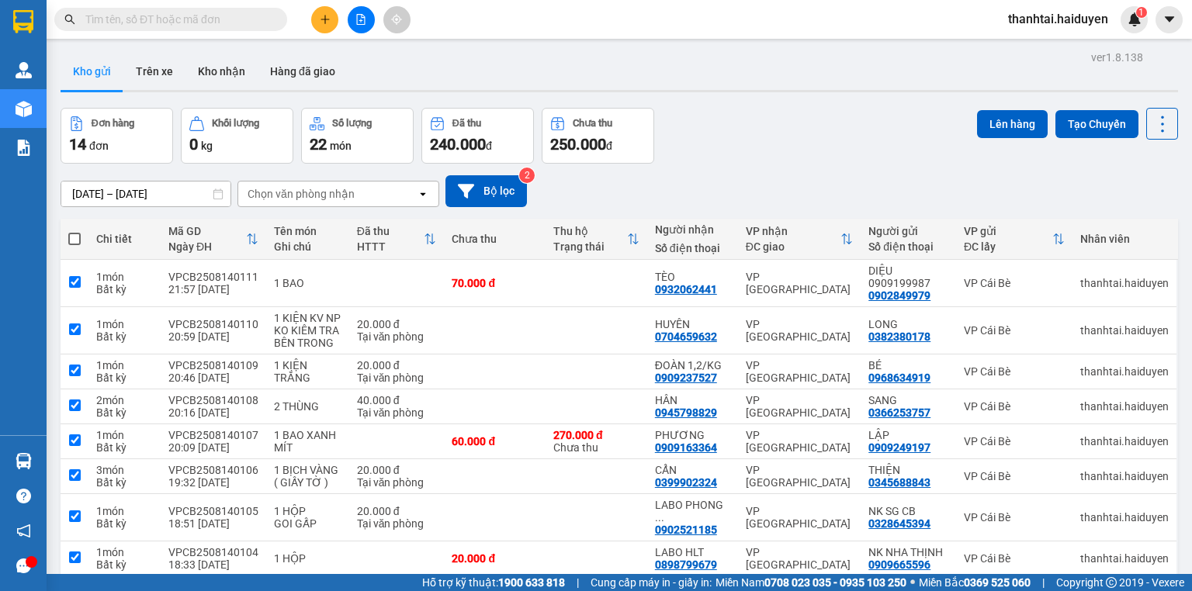
checkbox input "true"
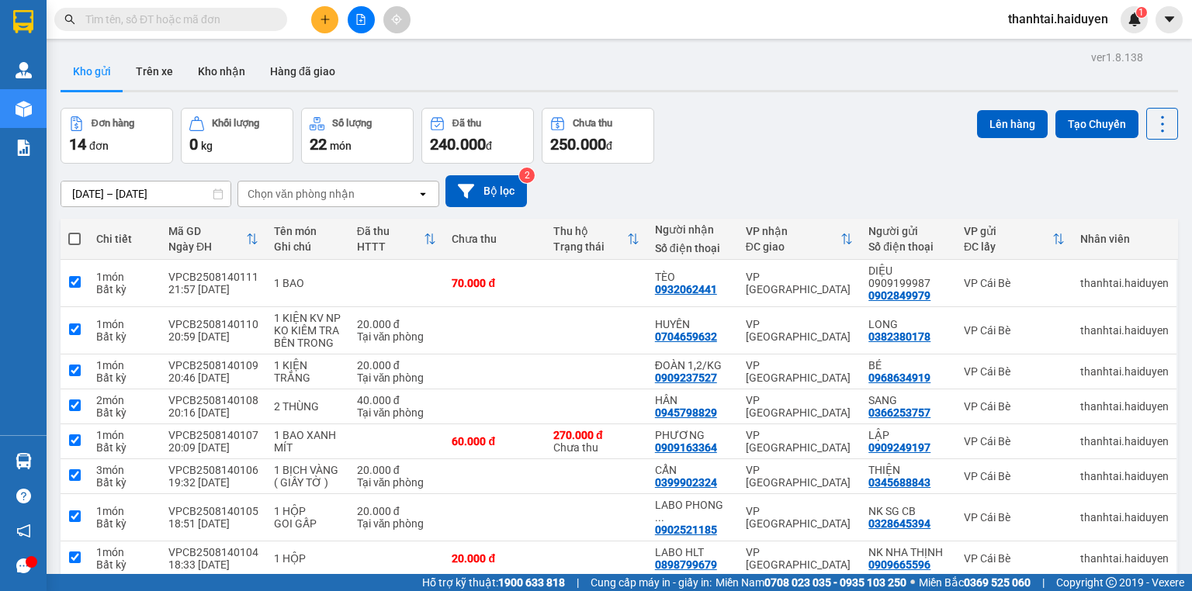
checkbox input "true"
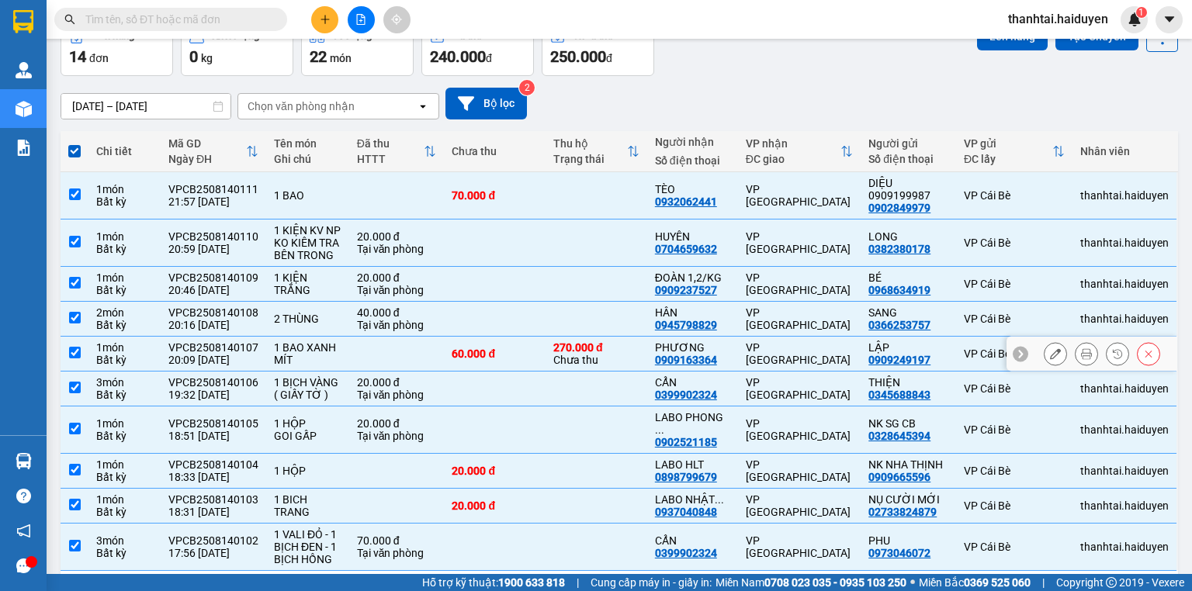
scroll to position [0, 0]
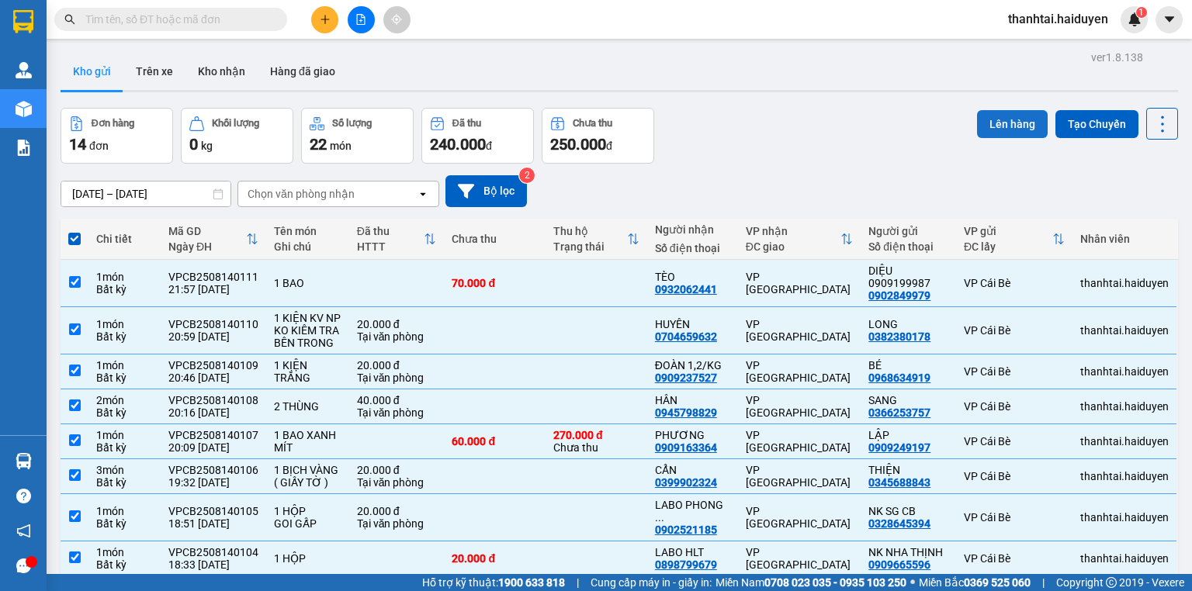
click at [987, 129] on button "Lên hàng" at bounding box center [1012, 124] width 71 height 28
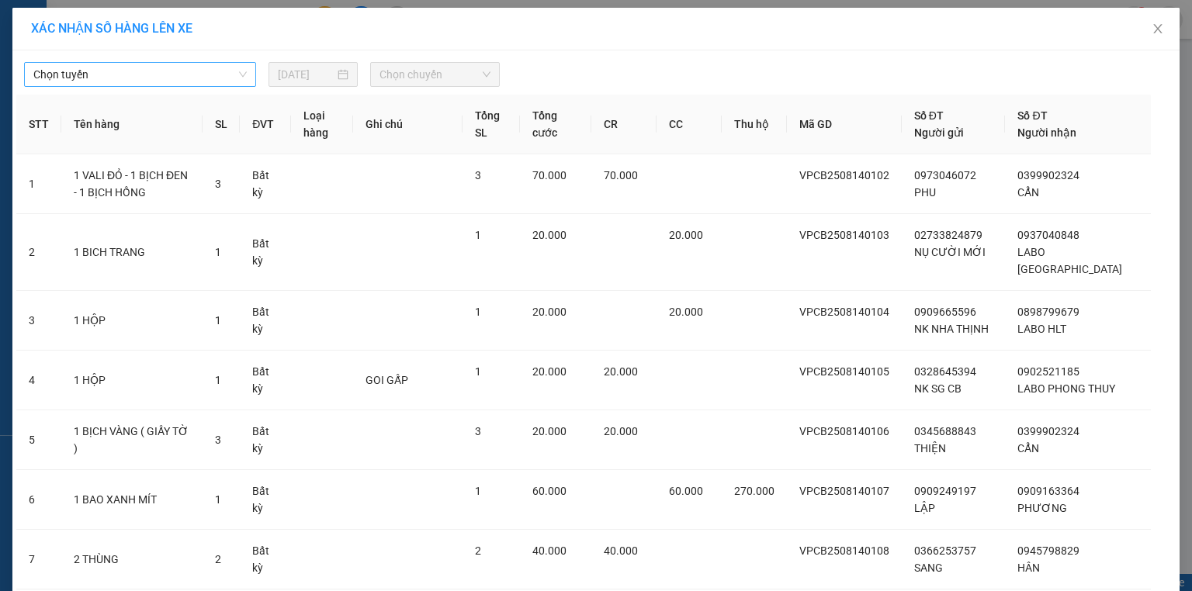
click at [136, 81] on span "Chọn tuyến" at bounding box center [139, 74] width 213 height 23
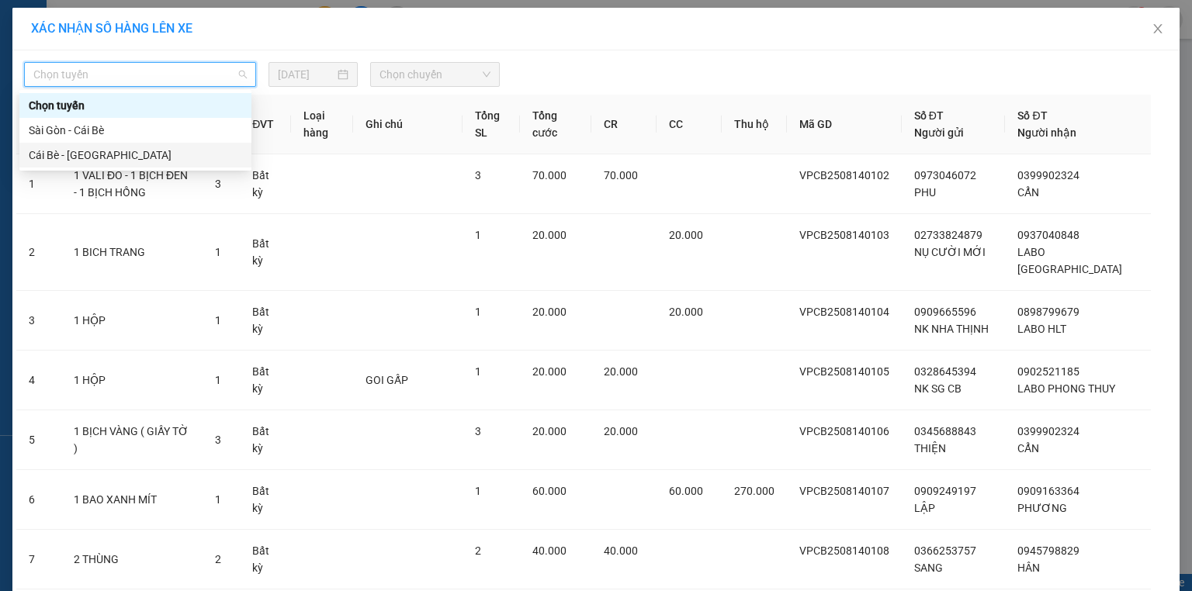
drag, startPoint x: 82, startPoint y: 156, endPoint x: 160, endPoint y: 106, distance: 92.2
click at [82, 157] on div "Cái Bè - [GEOGRAPHIC_DATA]" at bounding box center [135, 155] width 213 height 17
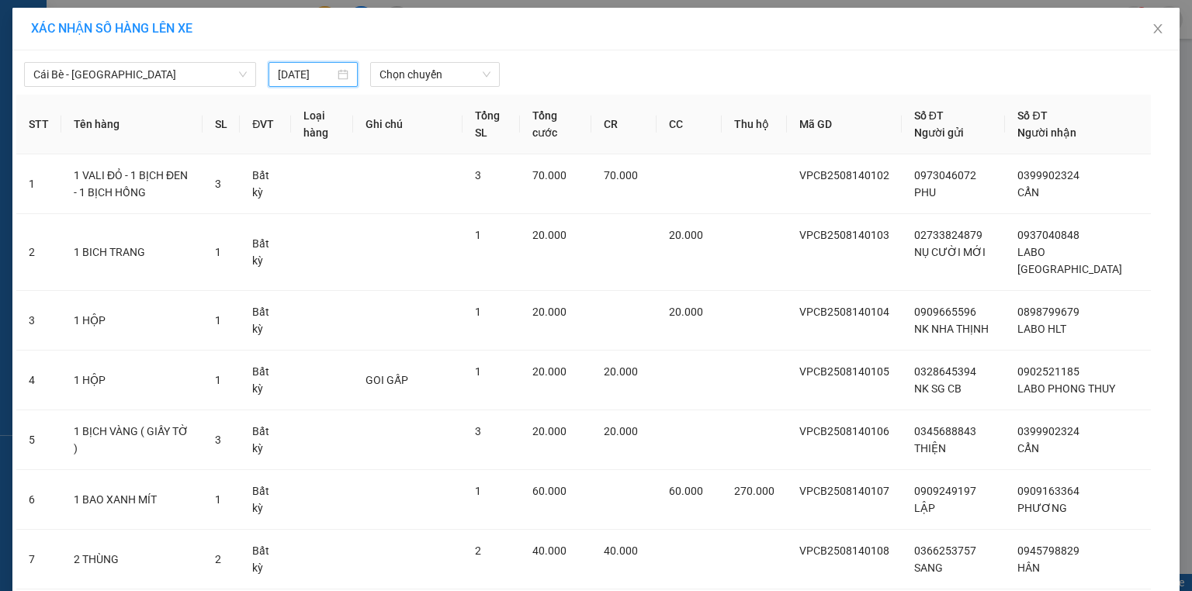
click at [310, 74] on input "14/08/2025" at bounding box center [306, 74] width 57 height 17
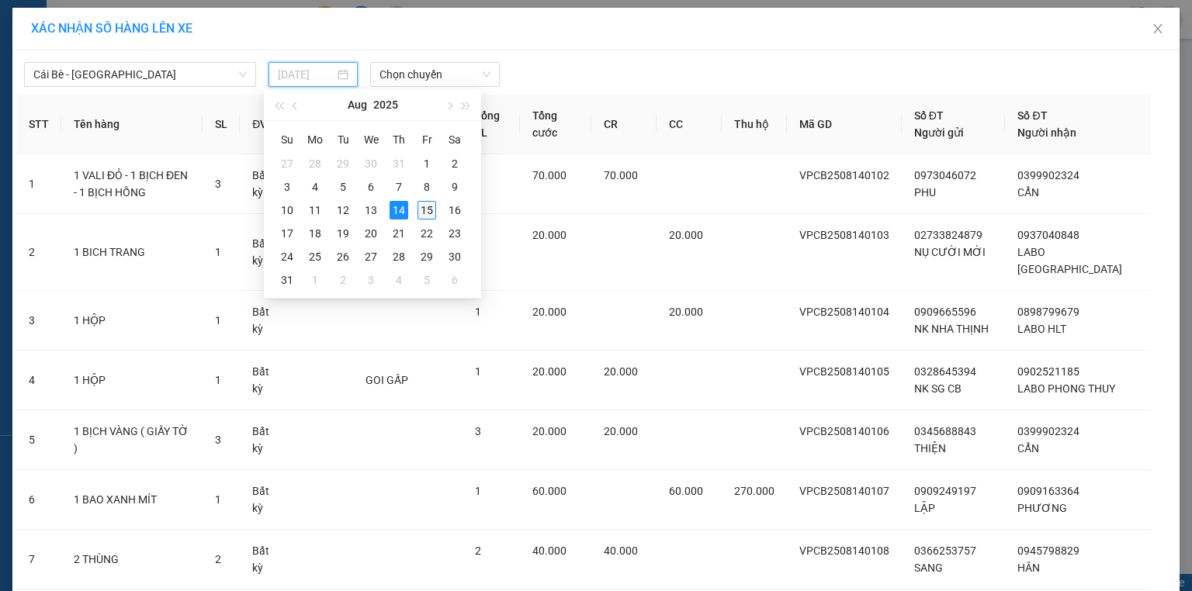
click at [428, 210] on div "15" at bounding box center [427, 210] width 19 height 19
type input "[DATE]"
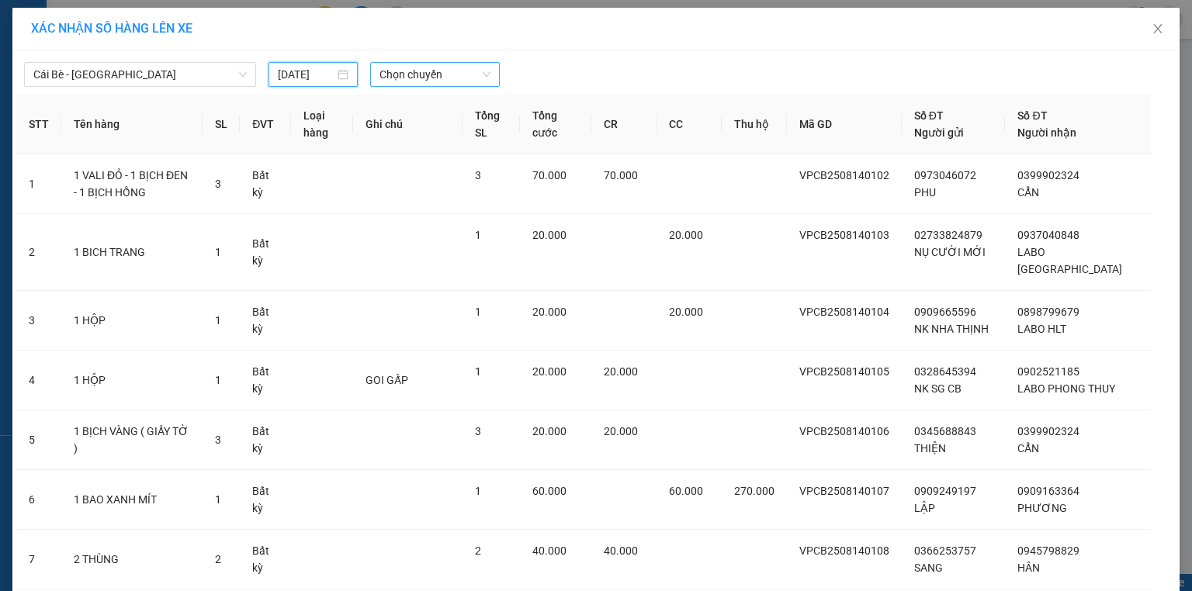
drag, startPoint x: 414, startPoint y: 71, endPoint x: 441, endPoint y: 88, distance: 32.1
click at [415, 70] on span "Chọn chuyến" at bounding box center [436, 74] width 112 height 23
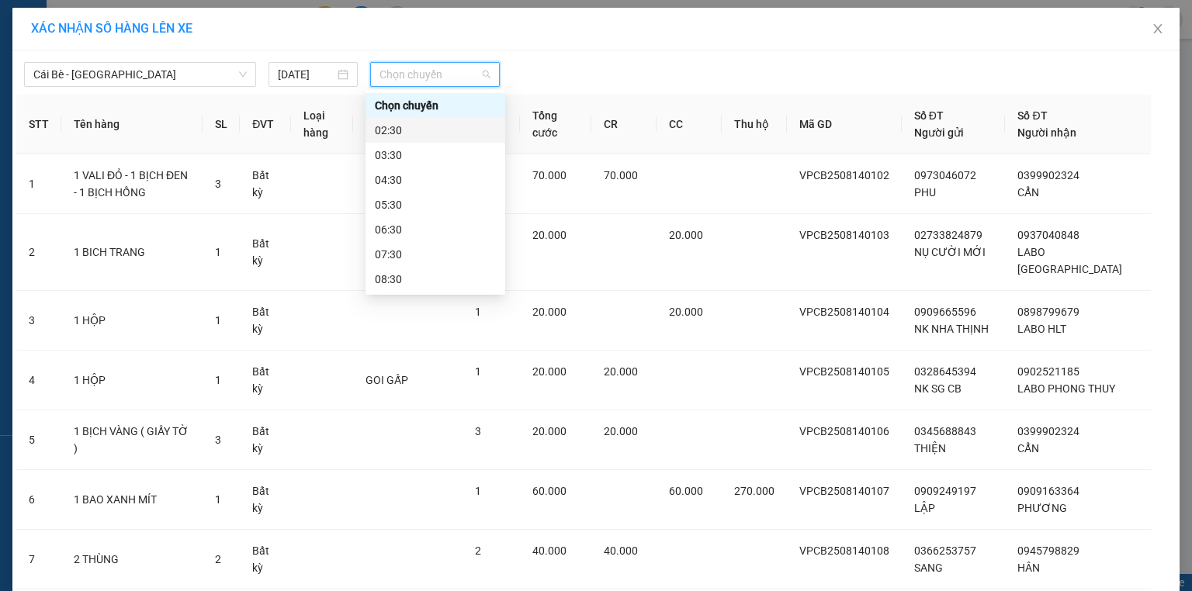
click at [435, 134] on div "02:30" at bounding box center [435, 130] width 121 height 17
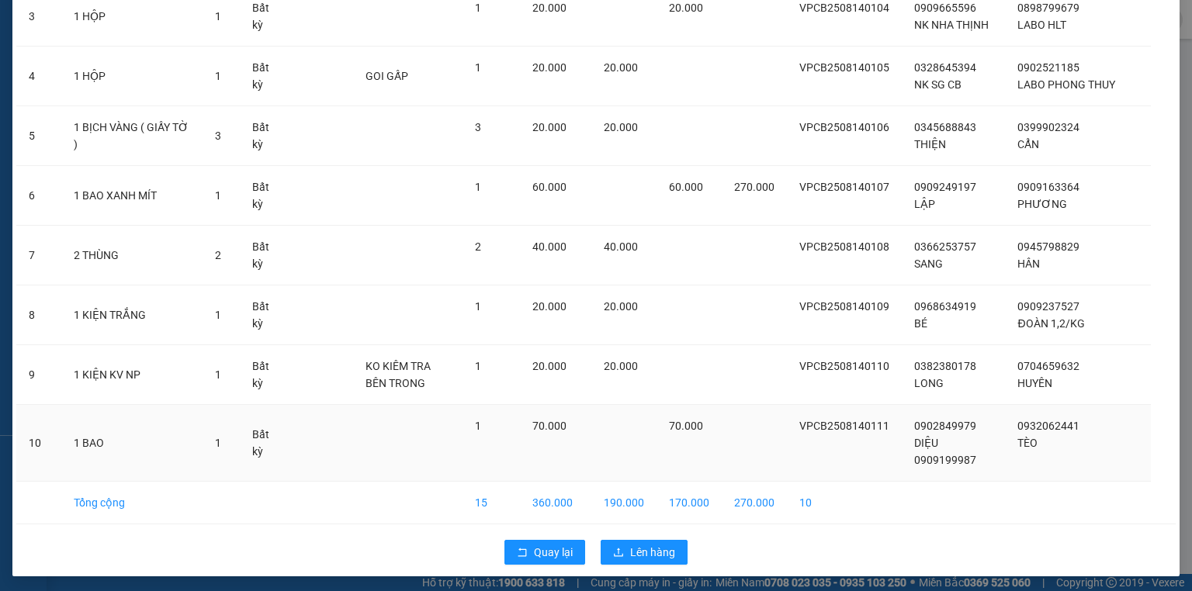
scroll to position [315, 0]
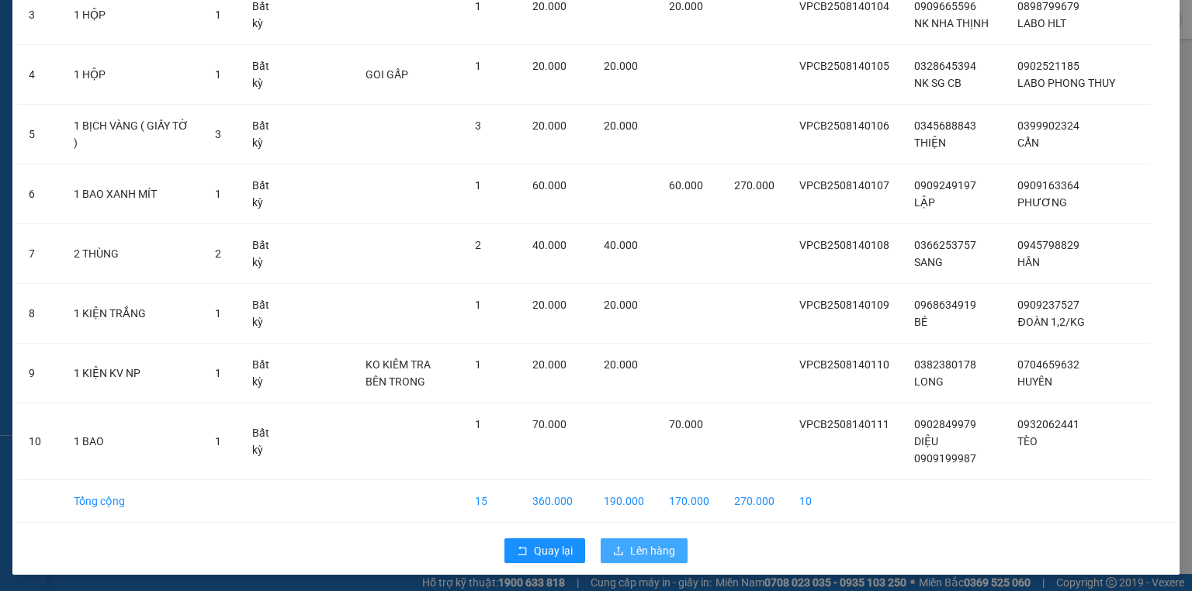
drag, startPoint x: 652, startPoint y: 546, endPoint x: 650, endPoint y: 538, distance: 8.1
click at [651, 546] on span "Lên hàng" at bounding box center [652, 551] width 45 height 17
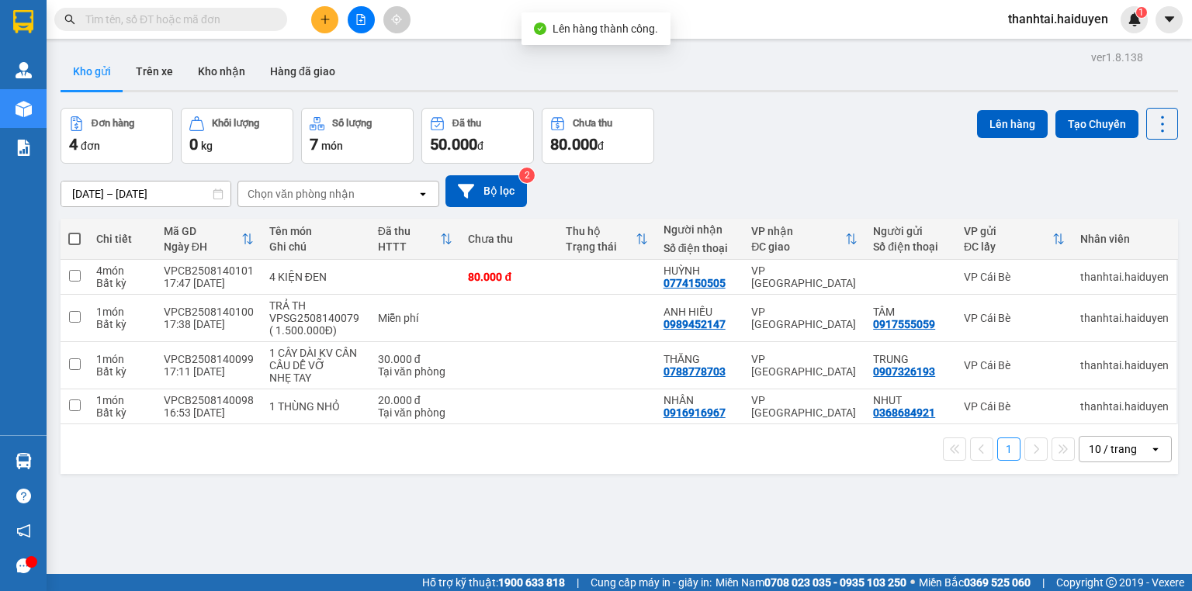
click at [75, 236] on span at bounding box center [74, 239] width 12 height 12
click at [75, 231] on input "checkbox" at bounding box center [75, 231] width 0 height 0
checkbox input "true"
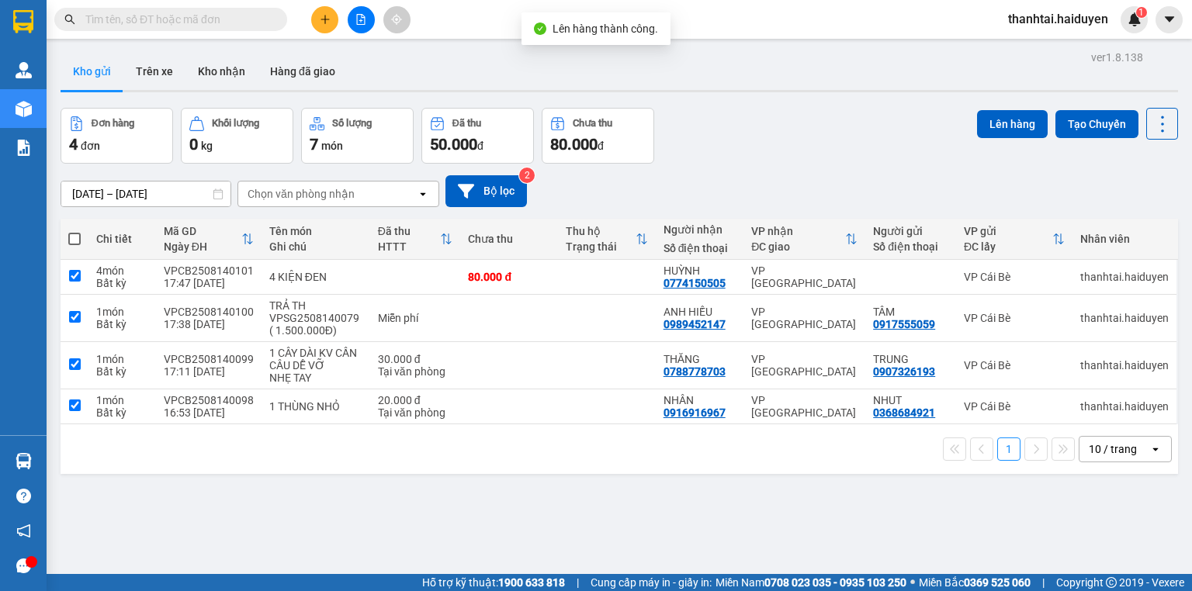
checkbox input "true"
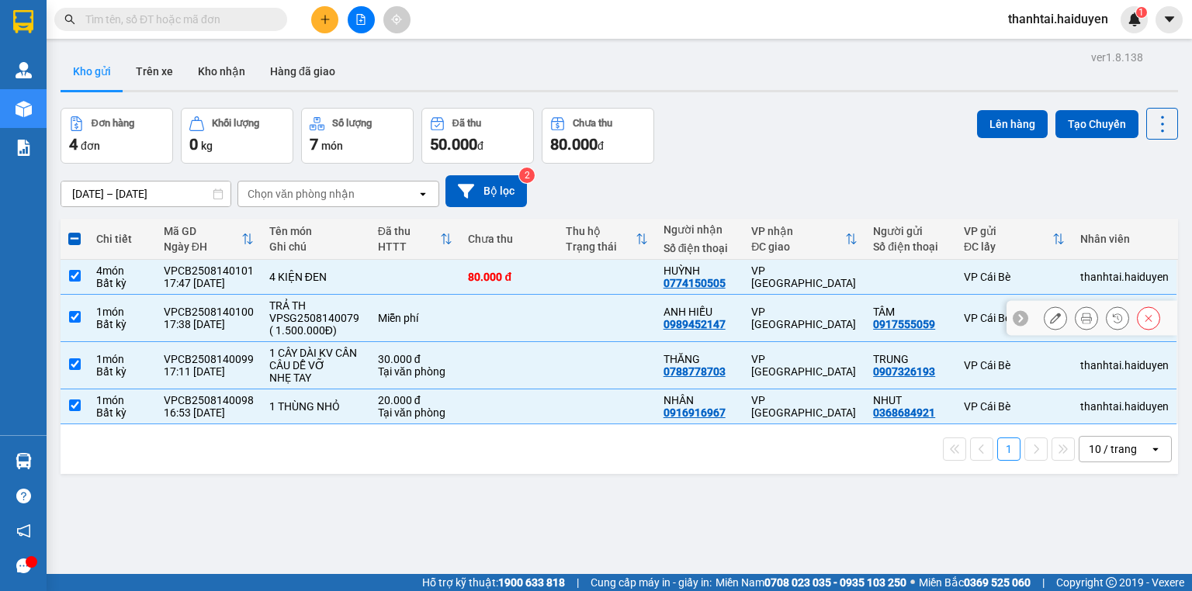
click at [73, 317] on input "checkbox" at bounding box center [75, 317] width 12 height 12
click at [71, 317] on input "checkbox" at bounding box center [75, 317] width 12 height 12
checkbox input "false"
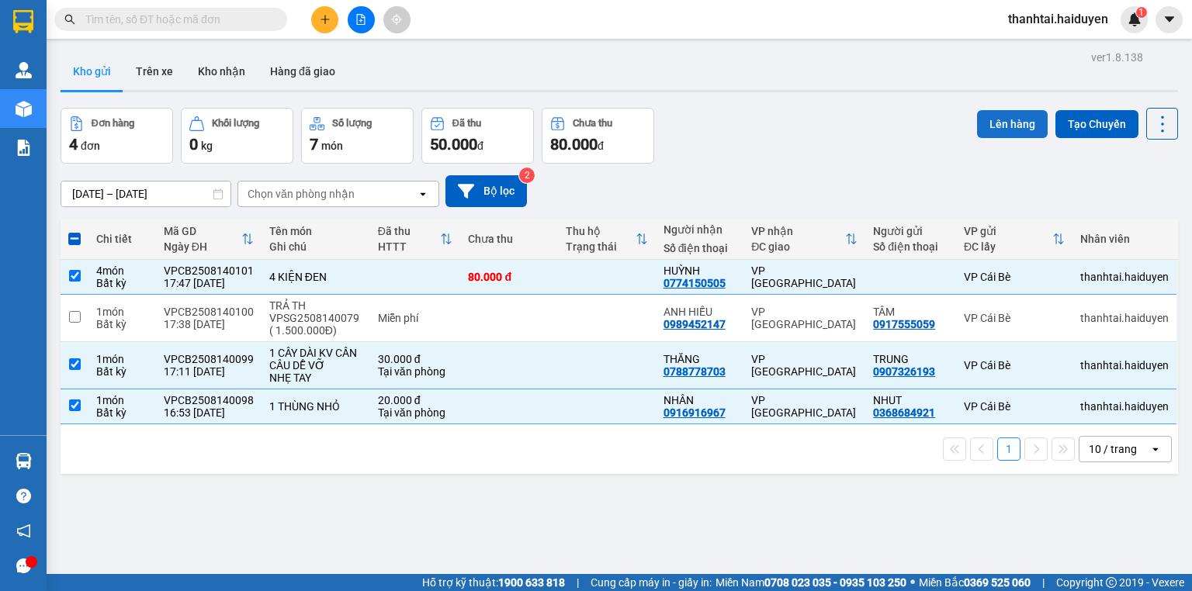
click at [997, 126] on button "Lên hàng" at bounding box center [1012, 124] width 71 height 28
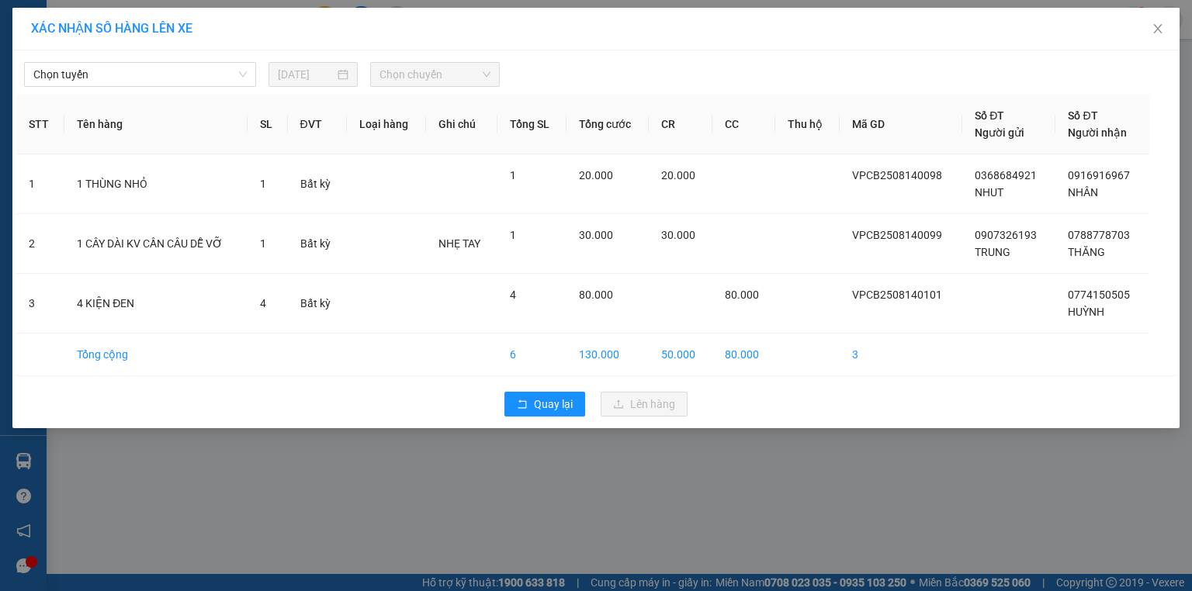
drag, startPoint x: 134, startPoint y: 75, endPoint x: 132, endPoint y: 87, distance: 11.7
click at [133, 75] on span "Chọn tuyến" at bounding box center [139, 74] width 213 height 23
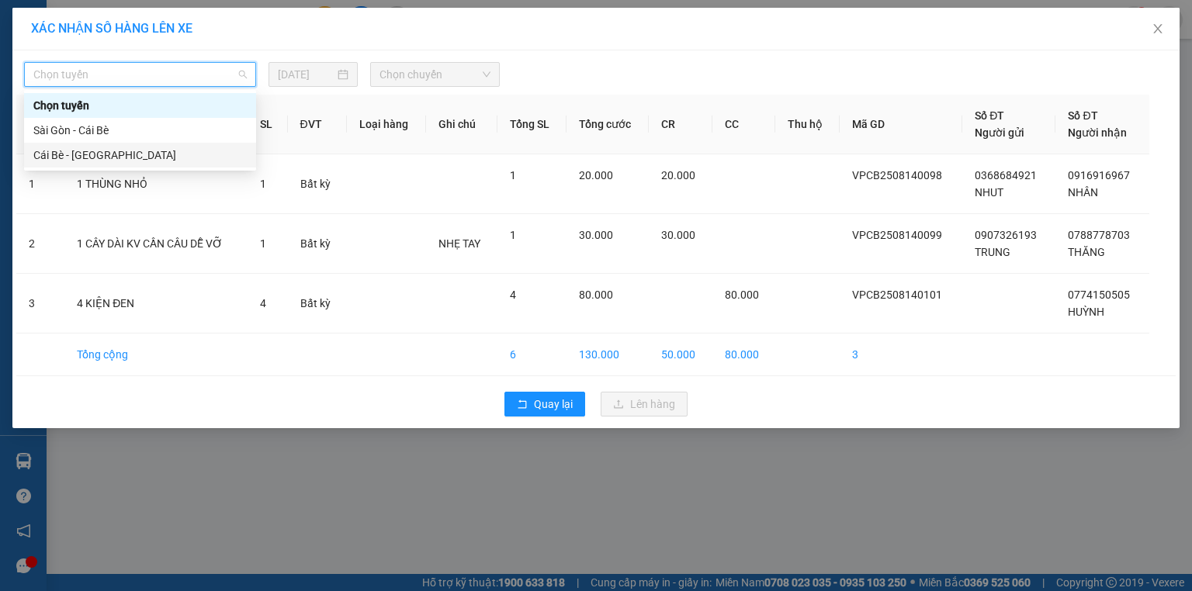
click at [93, 152] on div "Cái Bè - [GEOGRAPHIC_DATA]" at bounding box center [139, 155] width 213 height 17
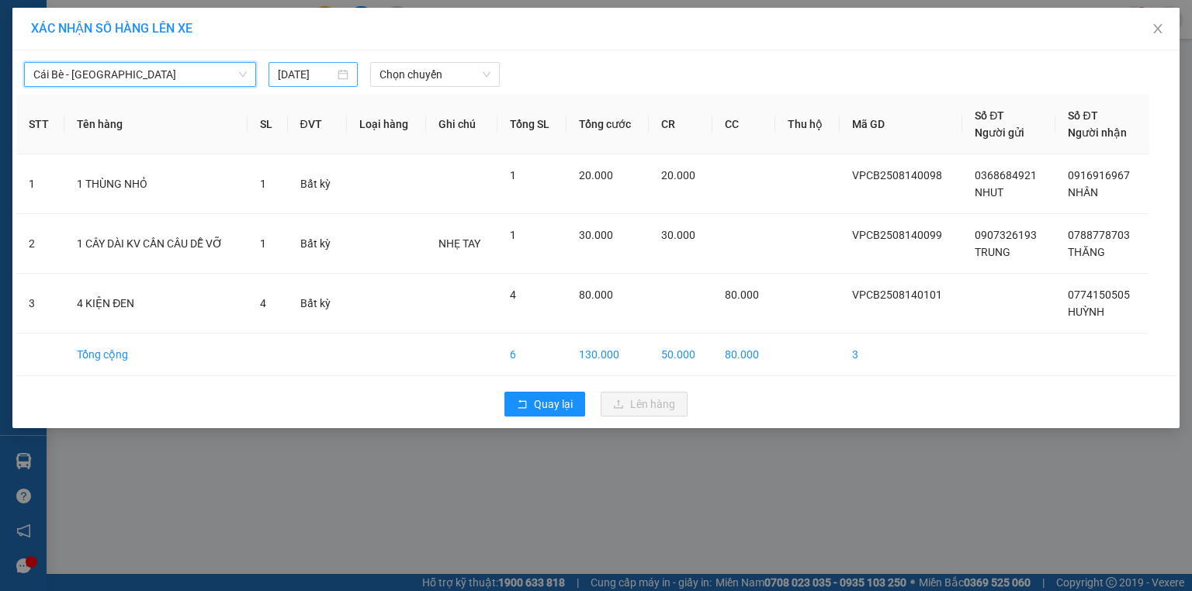
click at [310, 78] on input "14/08/2025" at bounding box center [306, 74] width 57 height 17
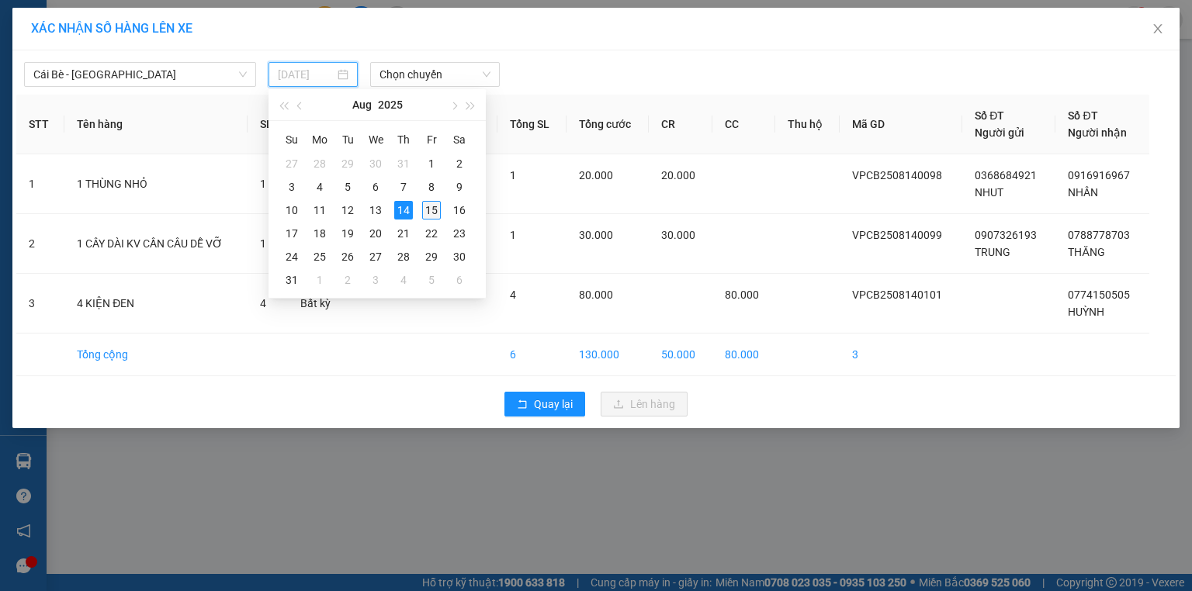
click at [425, 208] on div "15" at bounding box center [431, 210] width 19 height 19
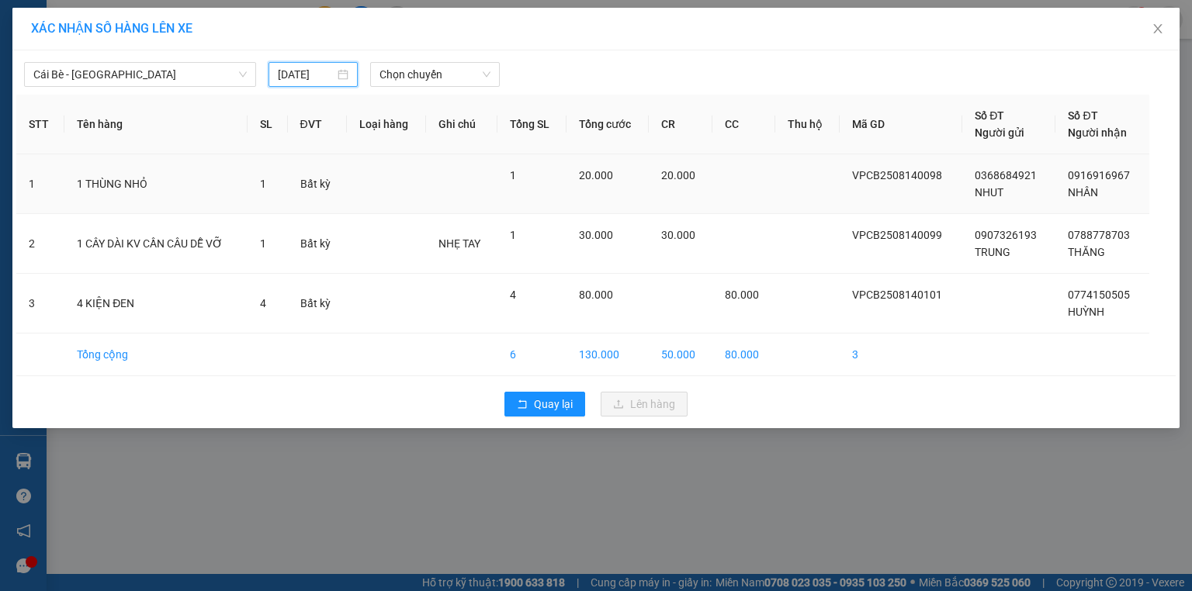
type input "[DATE]"
drag, startPoint x: 409, startPoint y: 72, endPoint x: 425, endPoint y: 109, distance: 40.0
click at [410, 72] on span "Chọn chuyến" at bounding box center [436, 74] width 112 height 23
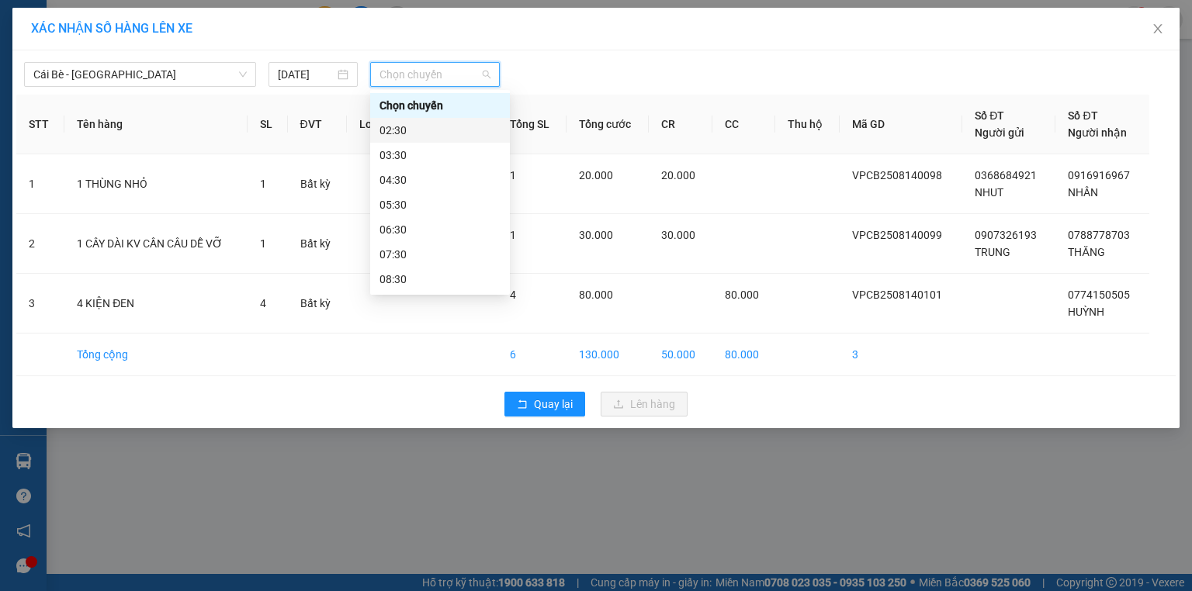
click at [428, 135] on div "02:30" at bounding box center [440, 130] width 121 height 17
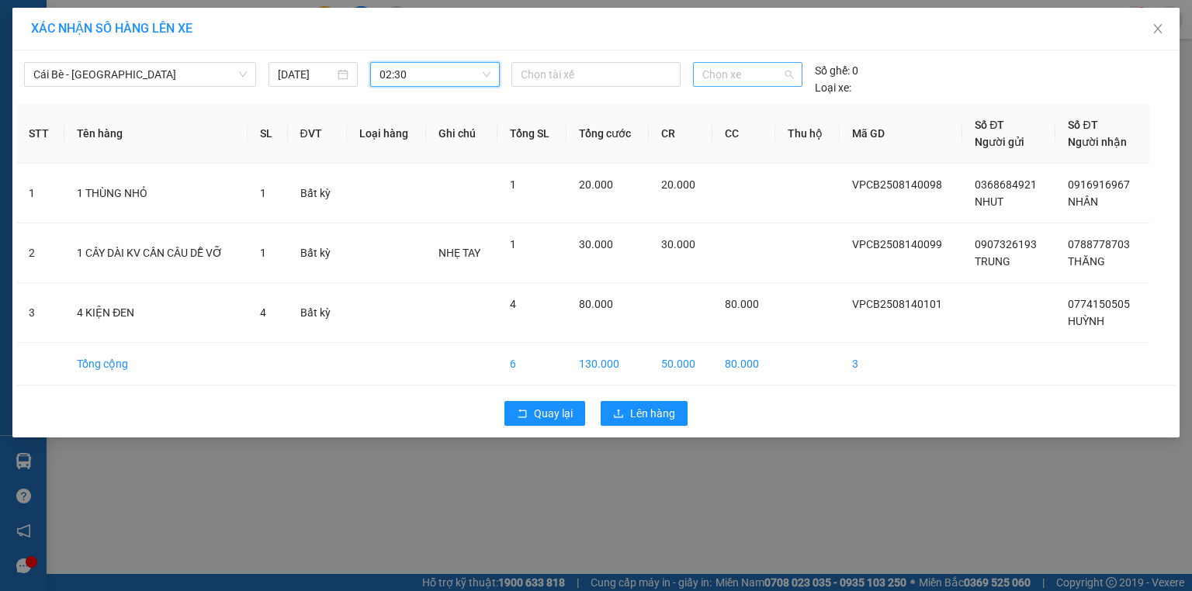
click at [720, 78] on span "Chọn xe" at bounding box center [747, 74] width 90 height 23
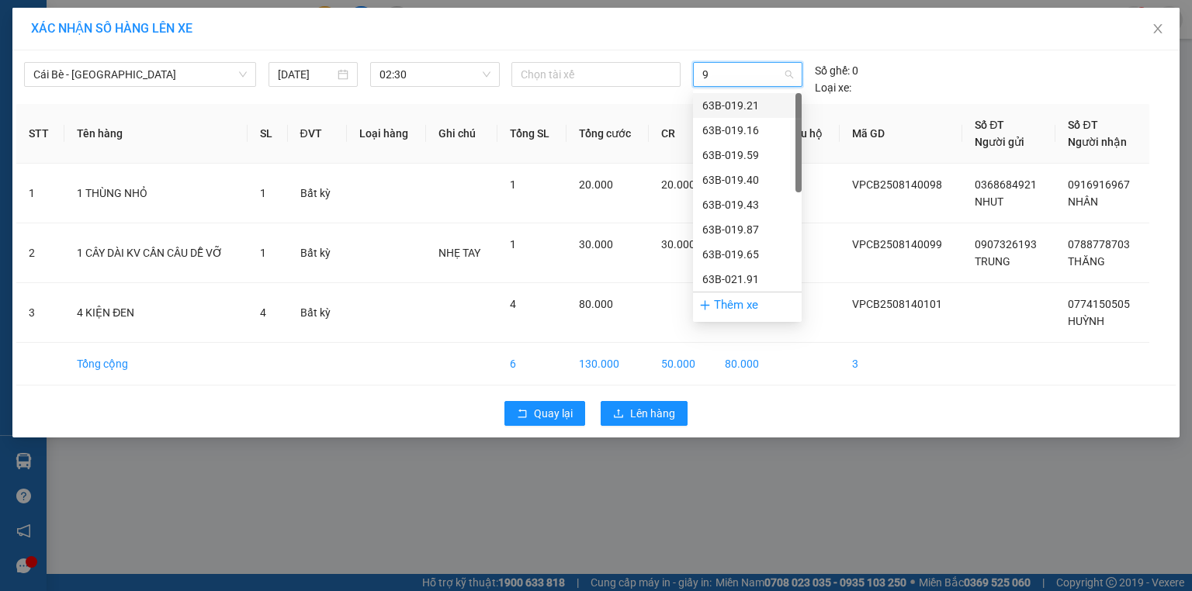
type input "98"
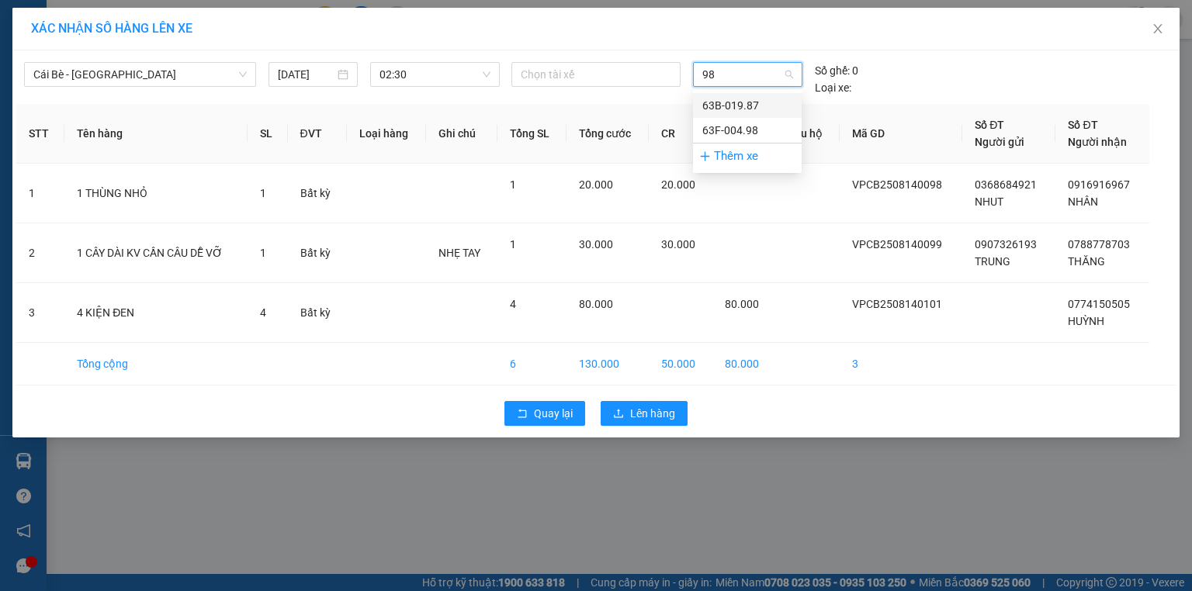
drag, startPoint x: 762, startPoint y: 127, endPoint x: 765, endPoint y: 149, distance: 22.7
click at [763, 134] on div "63F-004.98" at bounding box center [747, 130] width 90 height 17
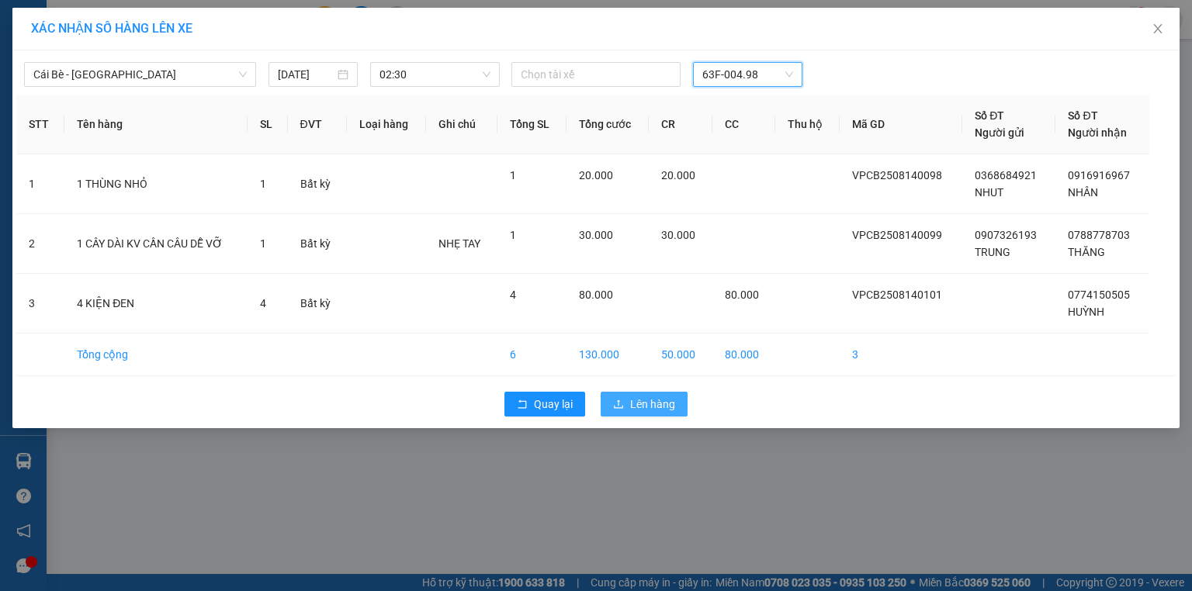
click at [644, 405] on span "Lên hàng" at bounding box center [652, 404] width 45 height 17
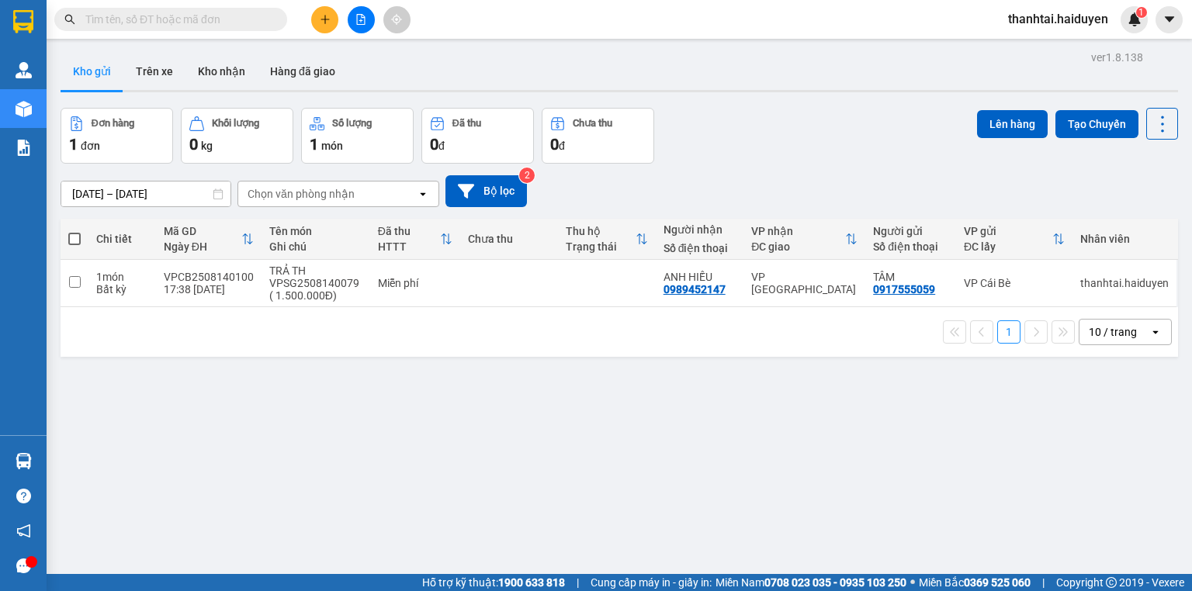
click at [257, 20] on input "text" at bounding box center [176, 19] width 183 height 17
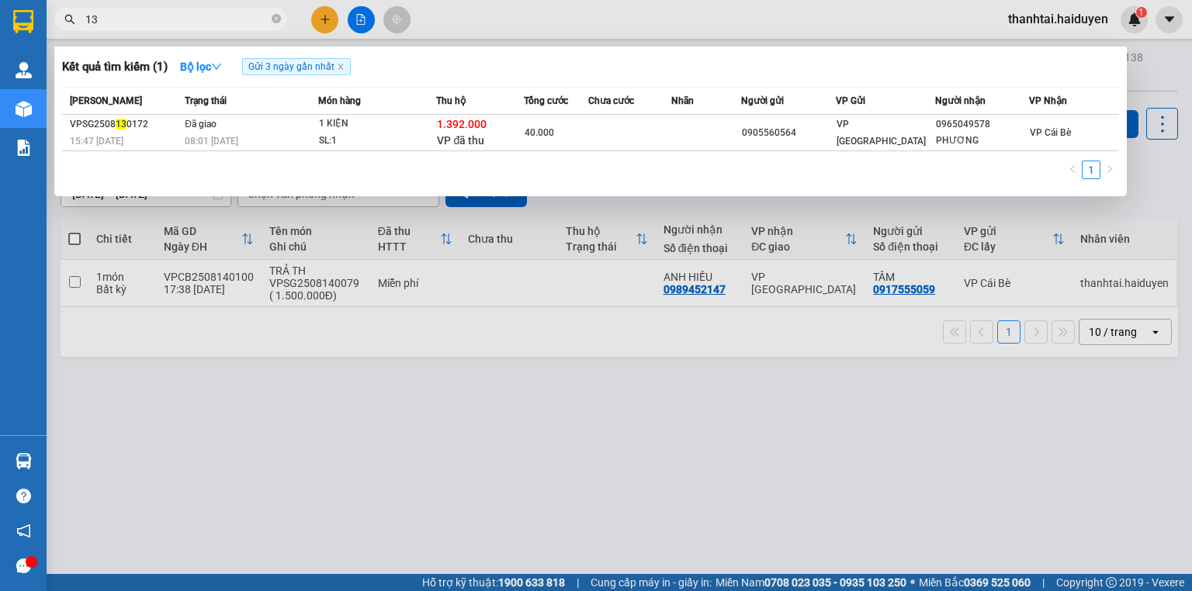
type input "1"
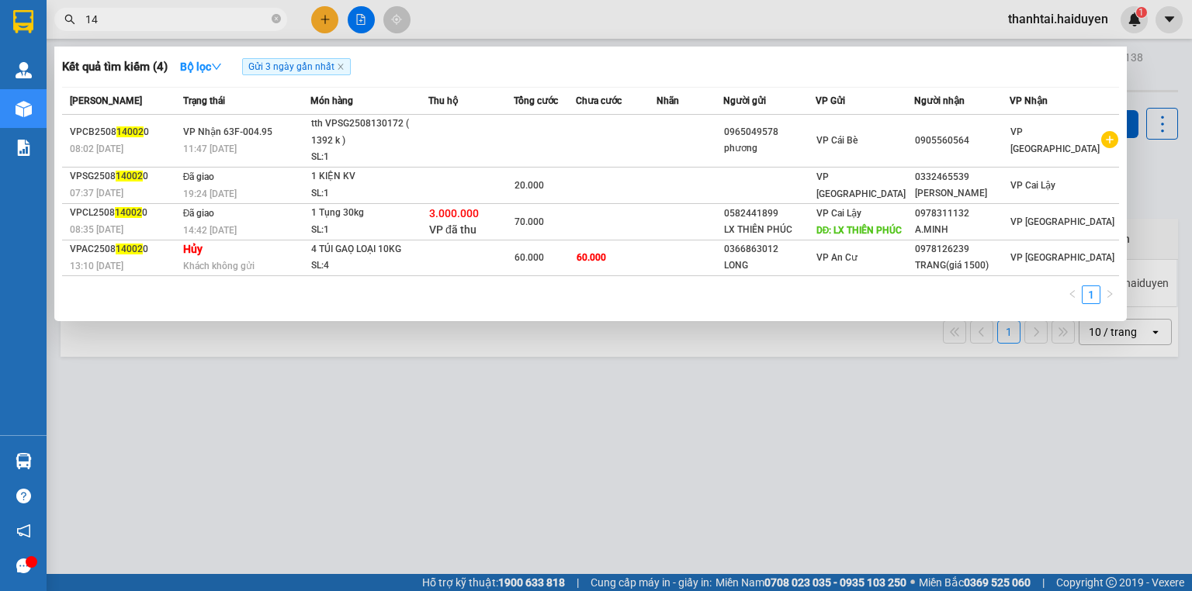
type input "1"
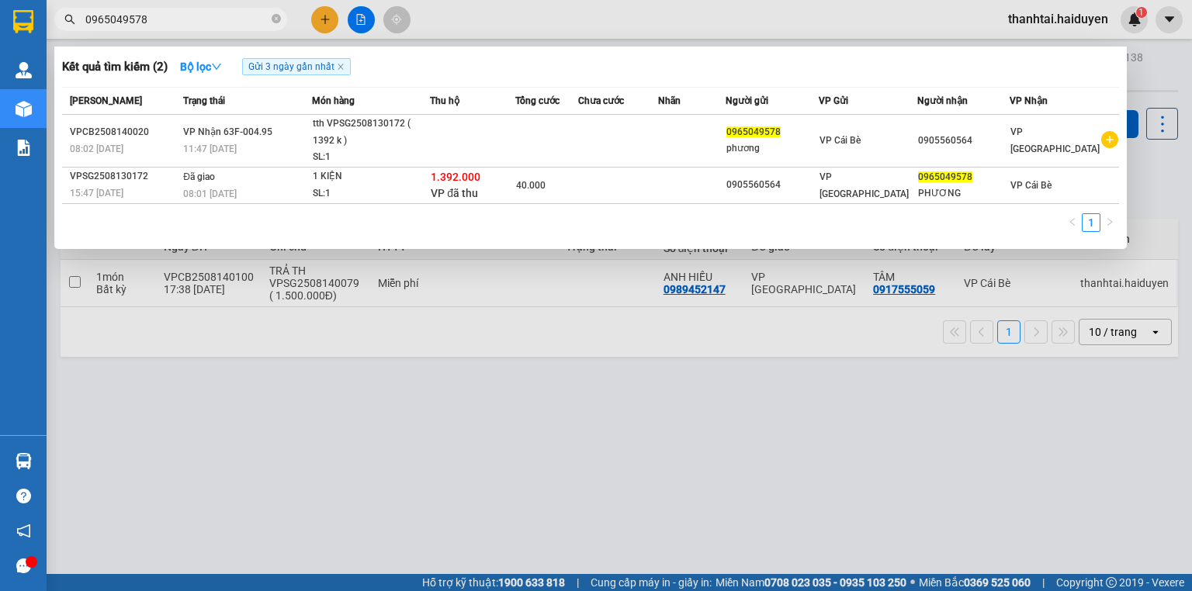
type input "0965049578"
click at [274, 18] on icon "close-circle" at bounding box center [276, 18] width 9 height 9
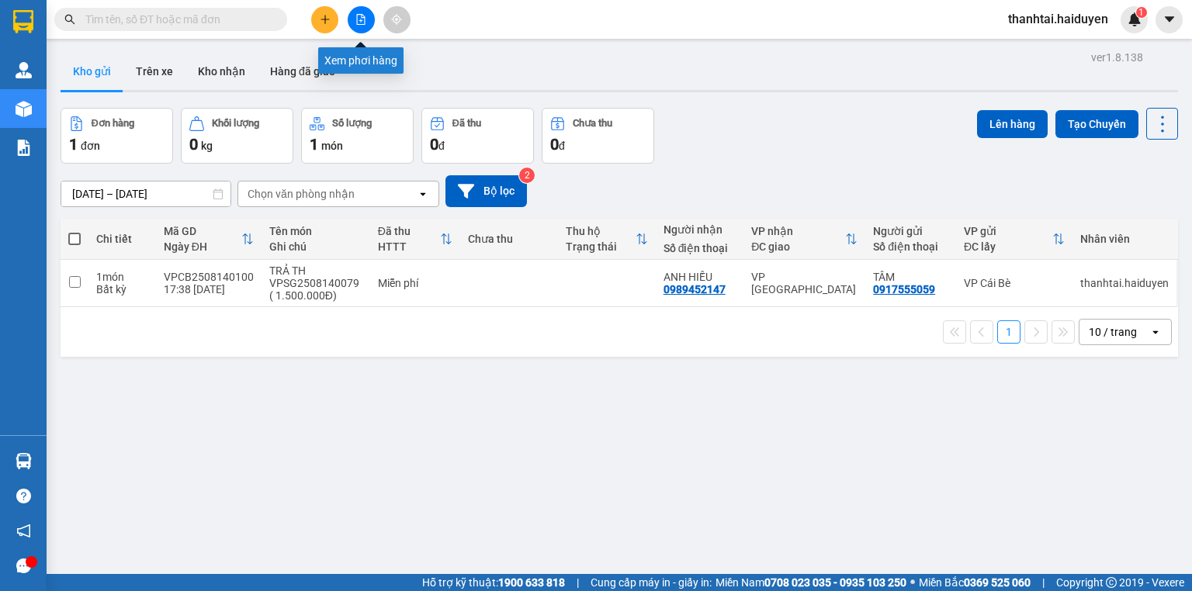
click at [362, 16] on icon "file-add" at bounding box center [361, 19] width 9 height 11
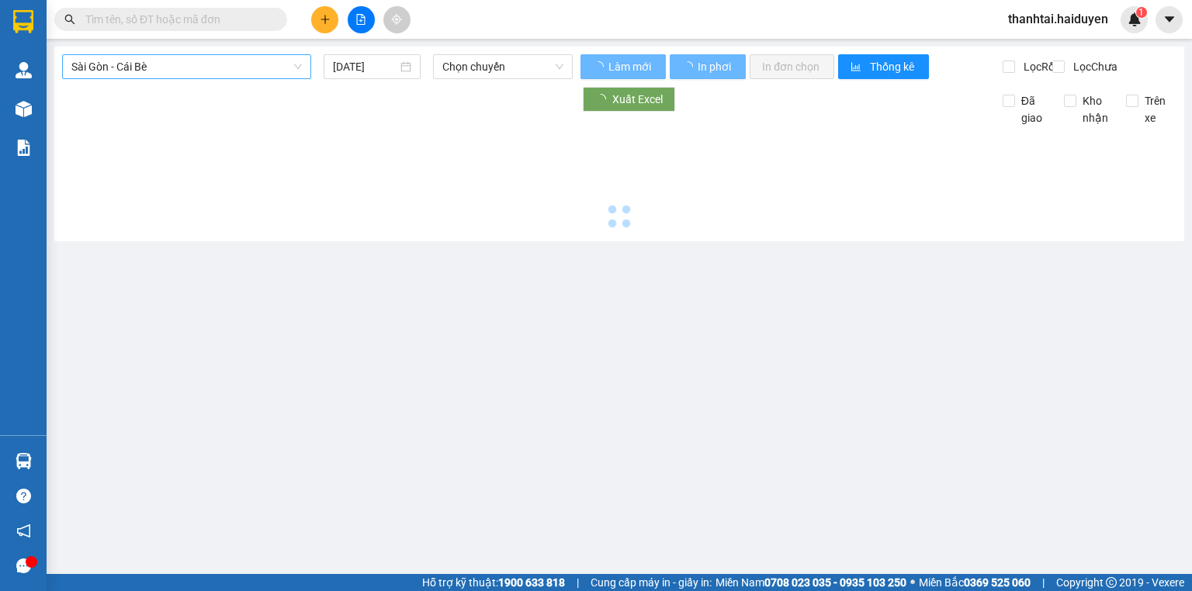
type input "[DATE]"
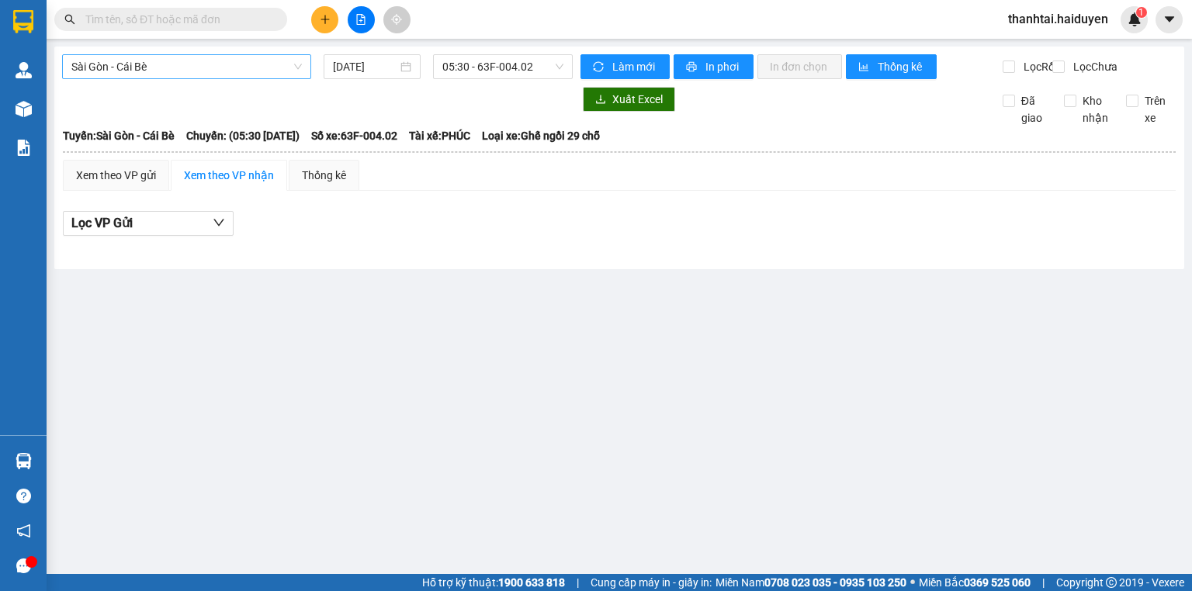
drag, startPoint x: 210, startPoint y: 61, endPoint x: 203, endPoint y: 68, distance: 9.9
click at [207, 62] on span "Sài Gòn - Cái Bè" at bounding box center [186, 66] width 231 height 23
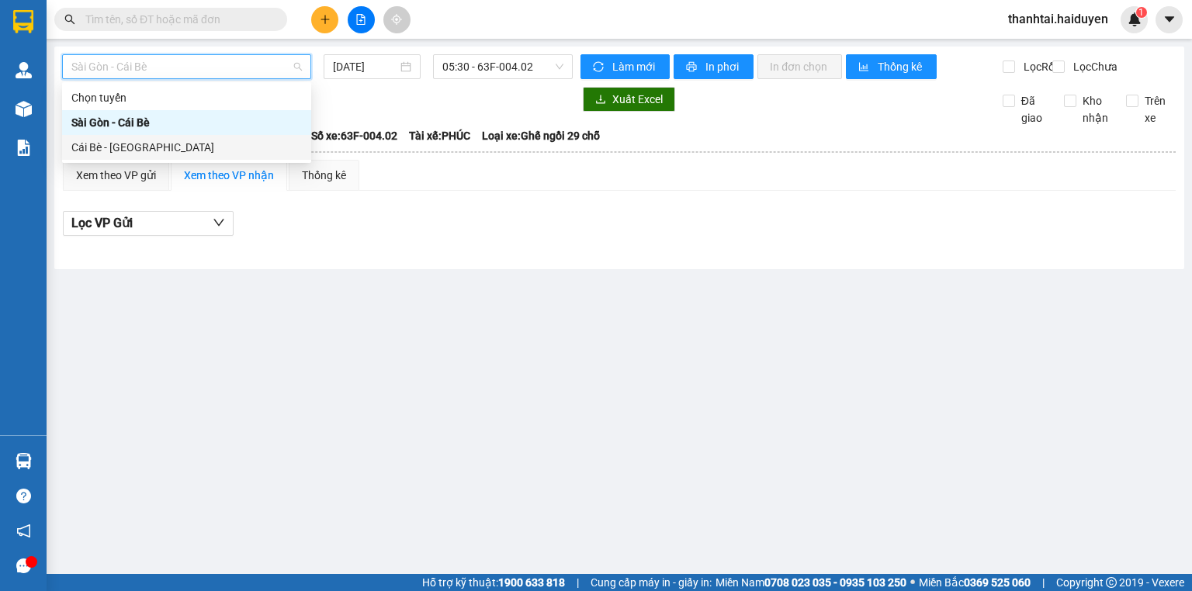
click at [174, 140] on div "Cái Bè - [GEOGRAPHIC_DATA]" at bounding box center [186, 147] width 231 height 17
type input "[DATE]"
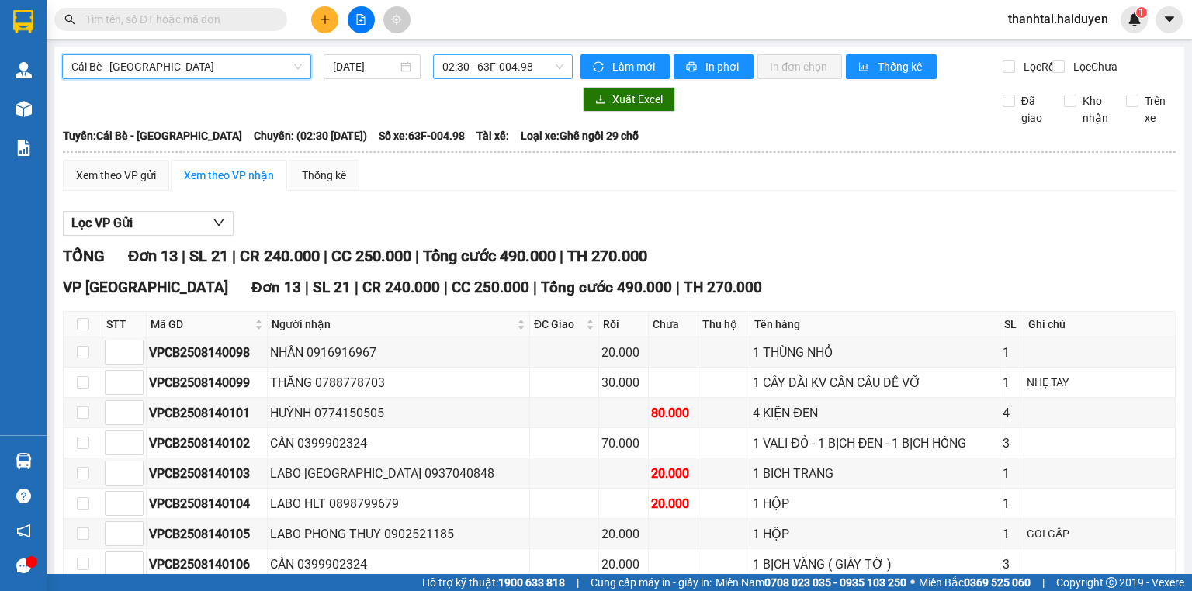
click at [467, 71] on span "02:30 - 63F-004.98" at bounding box center [503, 66] width 122 height 23
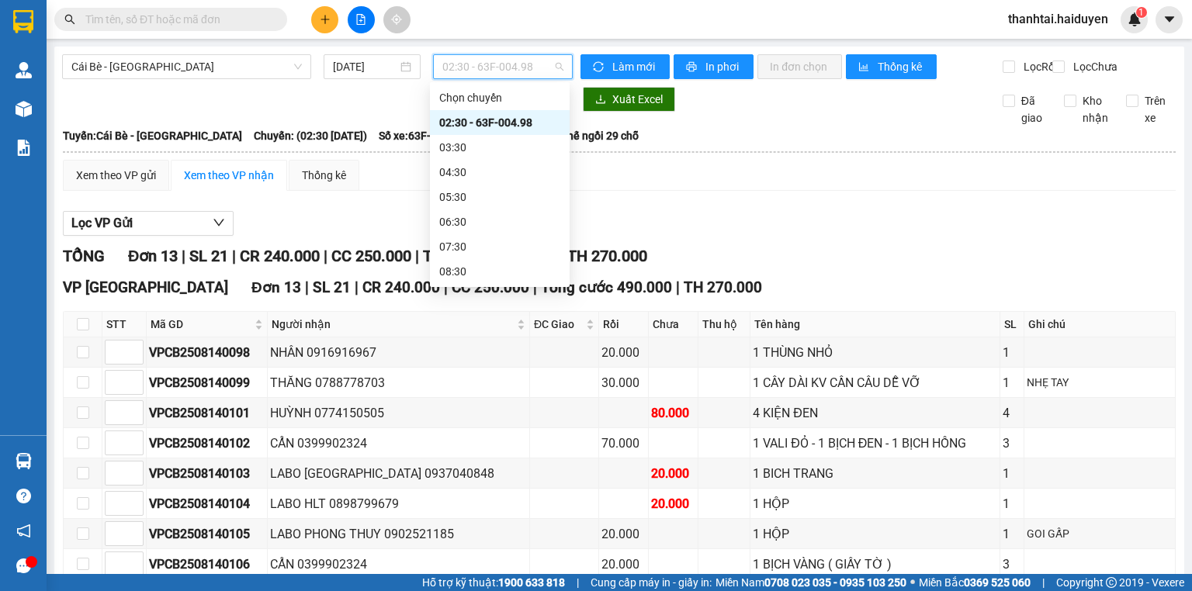
click at [484, 116] on div "02:30 - 63F-004.98" at bounding box center [499, 122] width 121 height 17
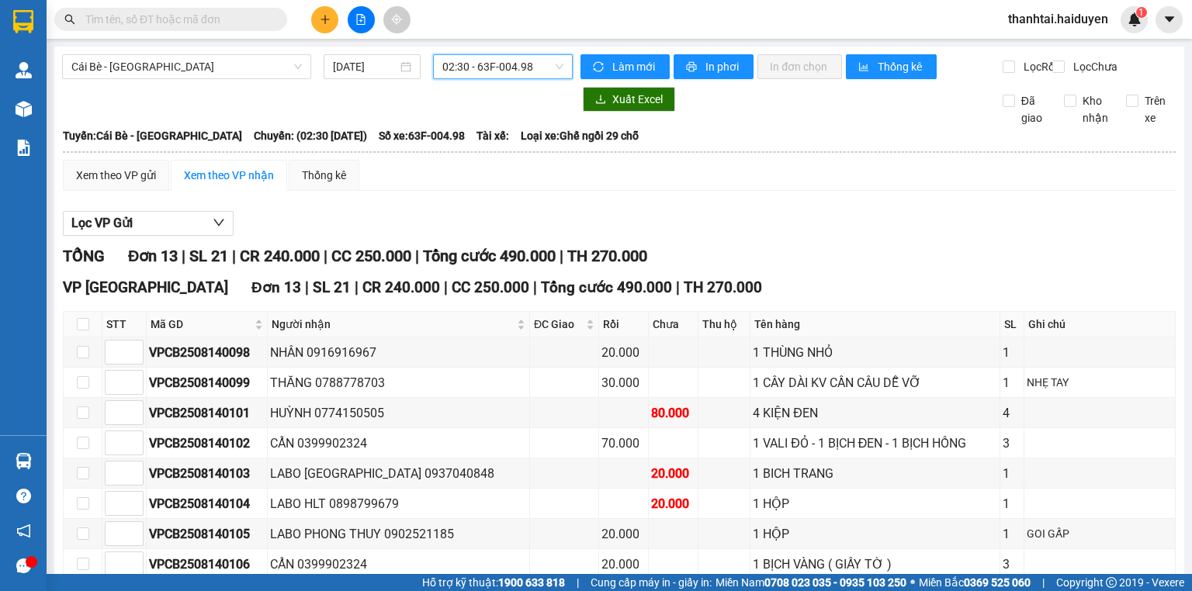
click at [317, 16] on button at bounding box center [324, 19] width 27 height 27
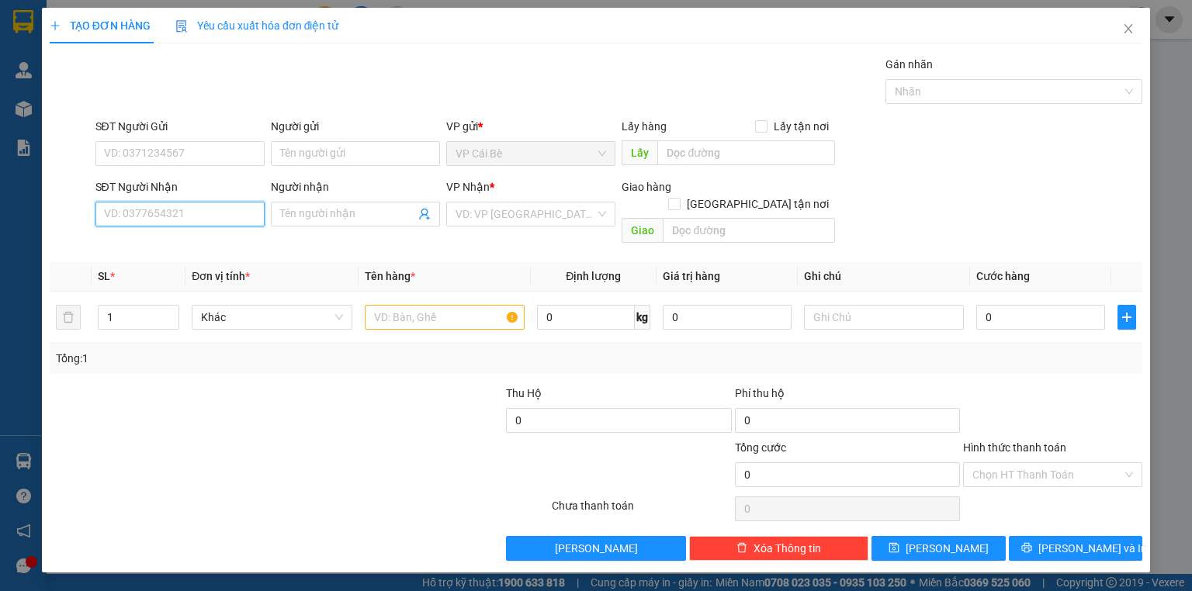
drag, startPoint x: 230, startPoint y: 205, endPoint x: 229, endPoint y: 213, distance: 7.8
click at [230, 209] on input "SĐT Người Nhận" at bounding box center [179, 214] width 169 height 25
click at [217, 241] on div "0899683877 - TRANG" at bounding box center [180, 244] width 151 height 17
type input "0899683877"
type input "TRANG"
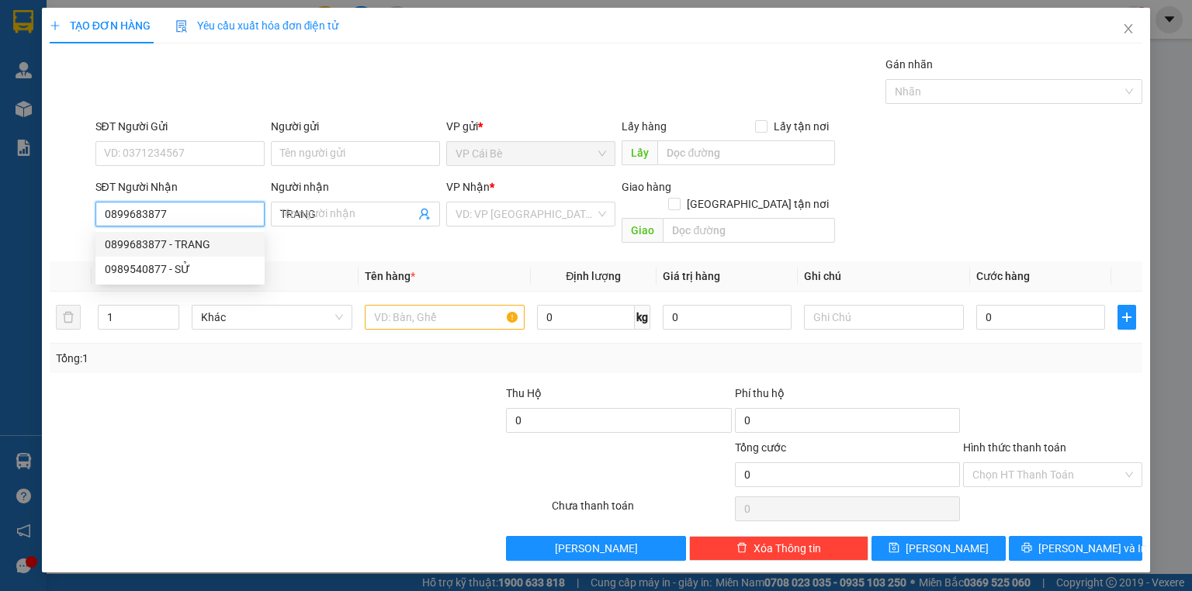
type input "20.000"
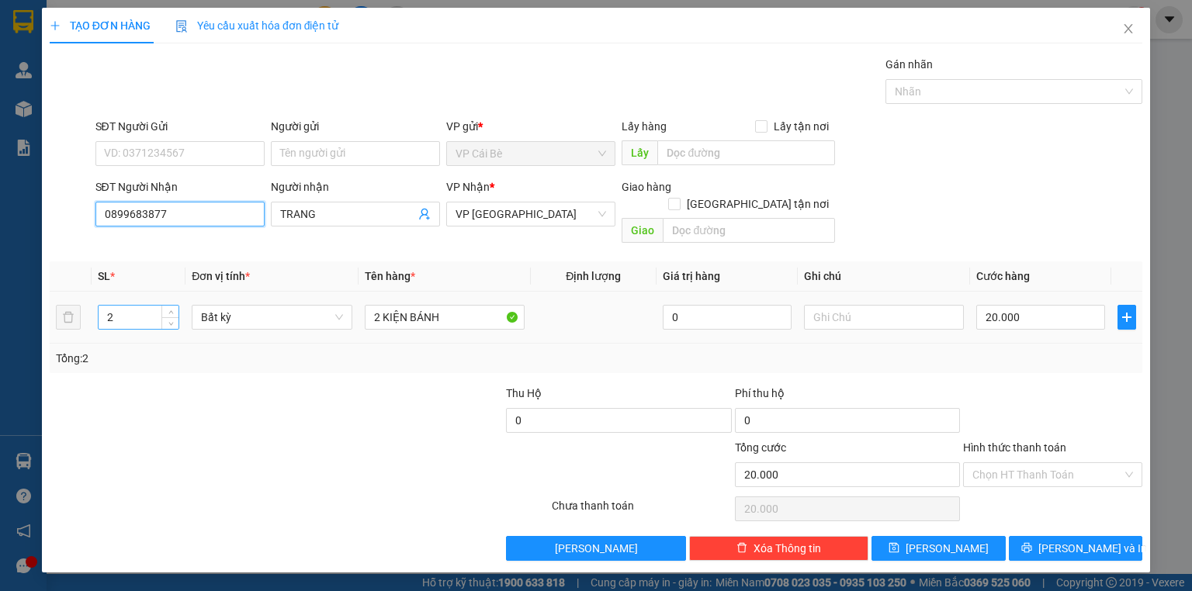
type input "0899683877"
click at [132, 306] on input "2" at bounding box center [139, 317] width 80 height 23
type input "3"
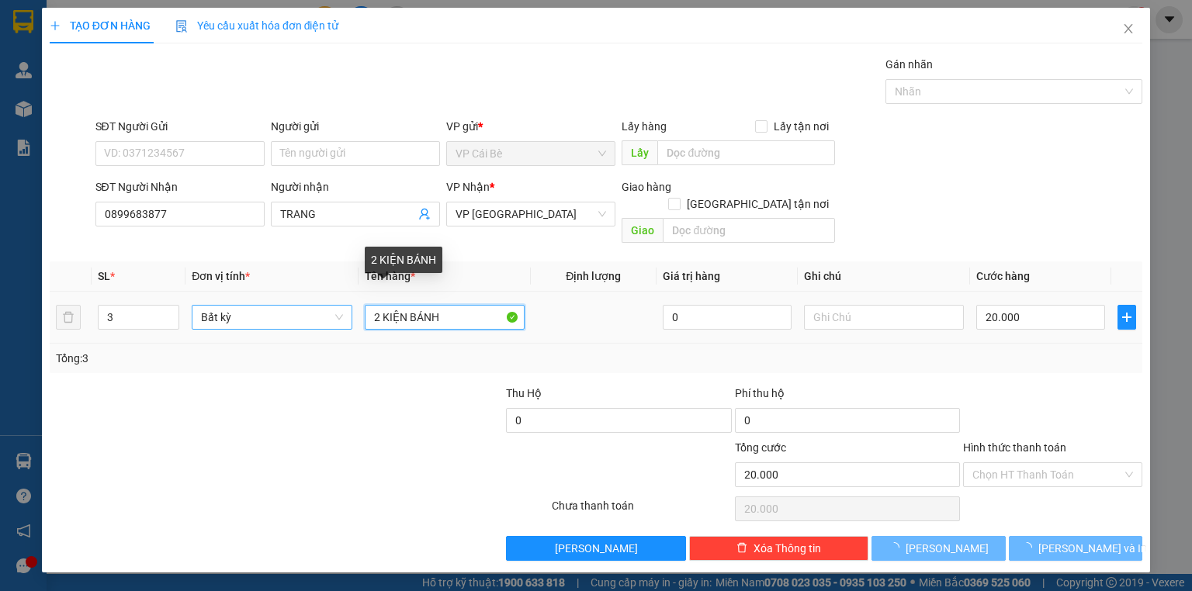
drag, startPoint x: 378, startPoint y: 300, endPoint x: 331, endPoint y: 301, distance: 47.4
click at [332, 300] on tr "3 Bất kỳ 2 KIỆN BÁNH 0 20.000" at bounding box center [596, 318] width 1093 height 52
type input "0"
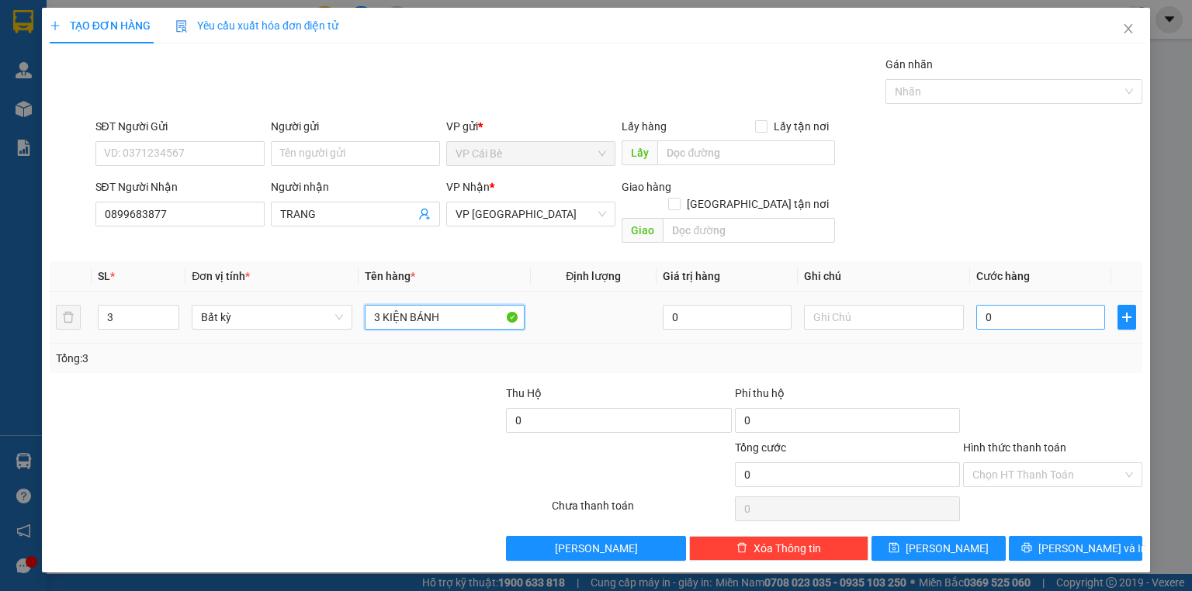
type input "3 KIỆN BÁNH"
click at [1022, 305] on input "0" at bounding box center [1040, 317] width 129 height 25
type input "0"
type input "3"
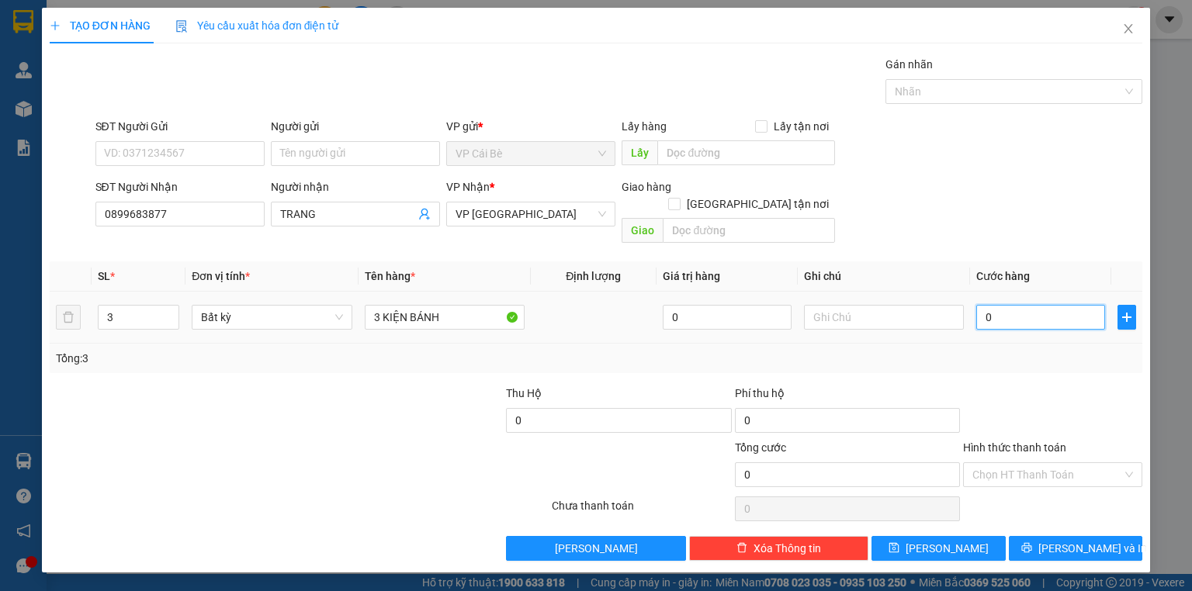
type input "03"
type input "30"
type input "030"
type input "30.000"
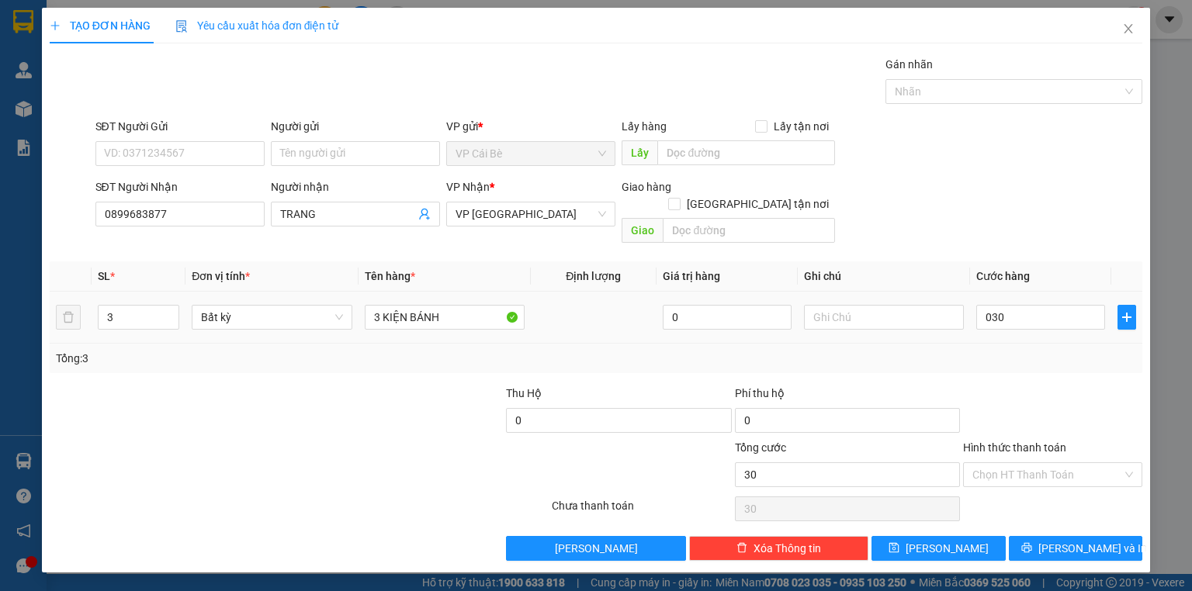
type input "30.000"
click at [987, 262] on th "Cước hàng" at bounding box center [1040, 277] width 141 height 30
click at [1077, 540] on span "Lưu và In" at bounding box center [1093, 548] width 109 height 17
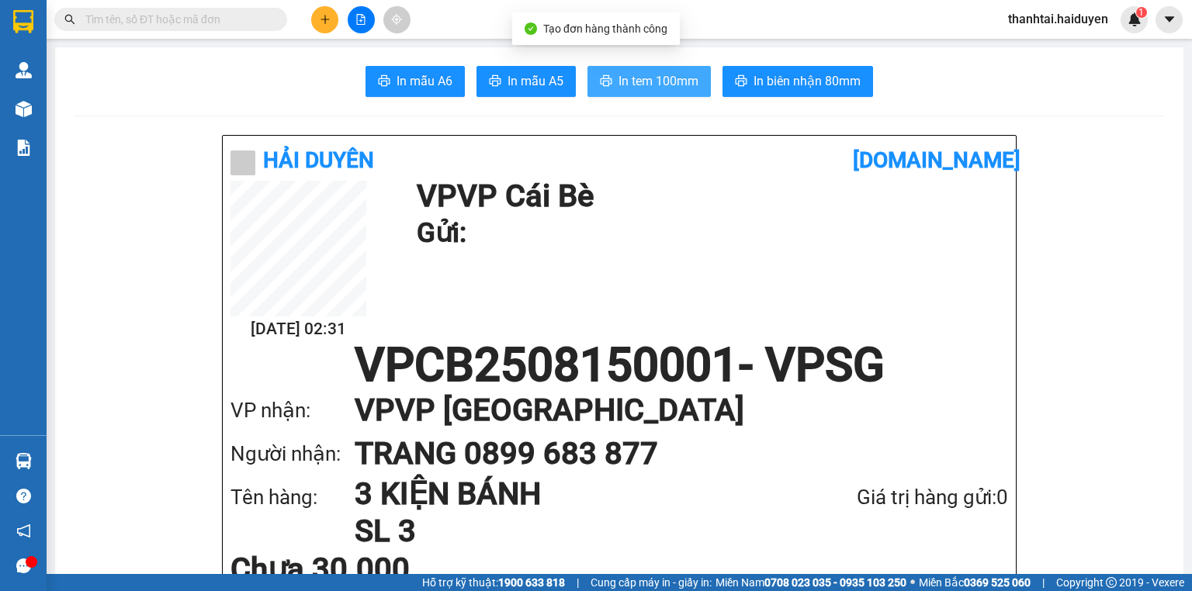
click at [643, 85] on span "In tem 100mm" at bounding box center [659, 80] width 80 height 19
